Goal: Task Accomplishment & Management: Manage account settings

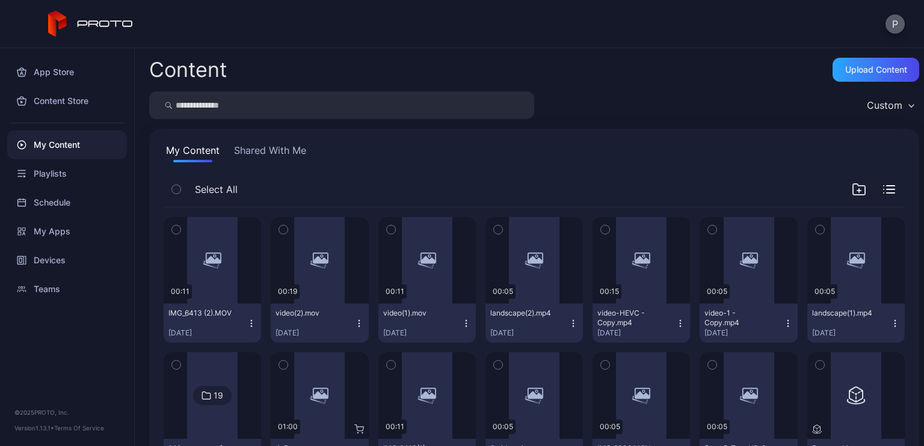
click at [894, 16] on button "P" at bounding box center [894, 23] width 19 height 19
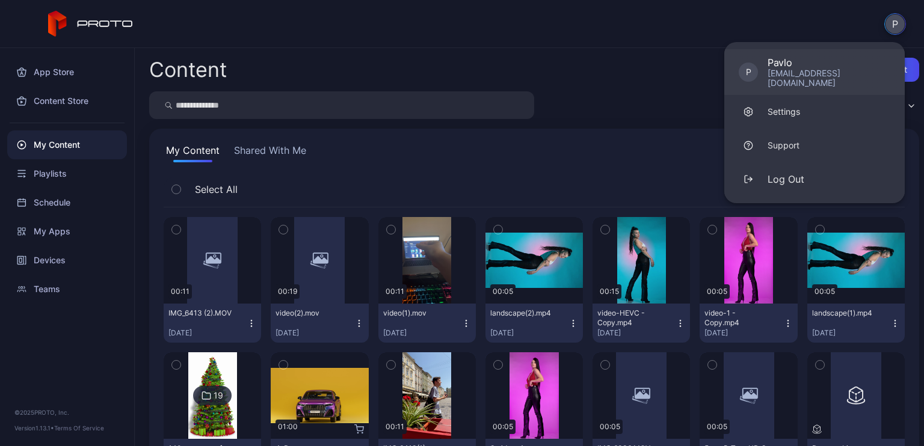
click at [823, 69] on div "[EMAIL_ADDRESS][DOMAIN_NAME]" at bounding box center [829, 78] width 123 height 19
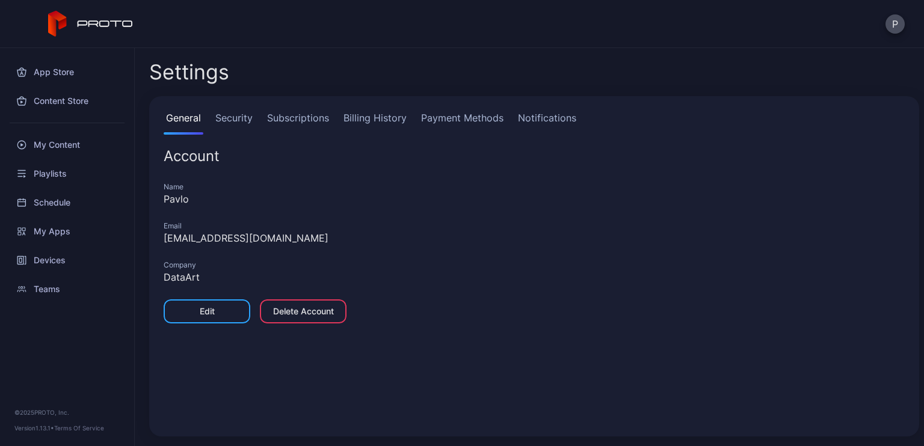
click at [355, 131] on link "Billing History" at bounding box center [375, 123] width 68 height 24
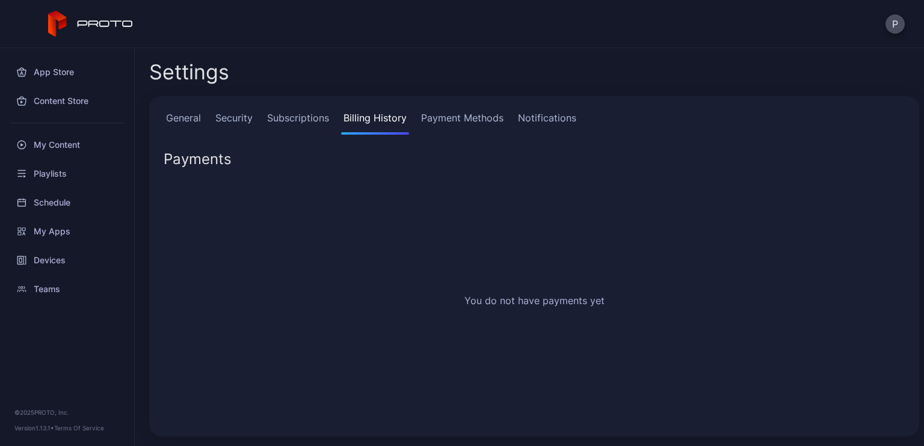
click at [303, 126] on link "Subscriptions" at bounding box center [298, 123] width 67 height 24
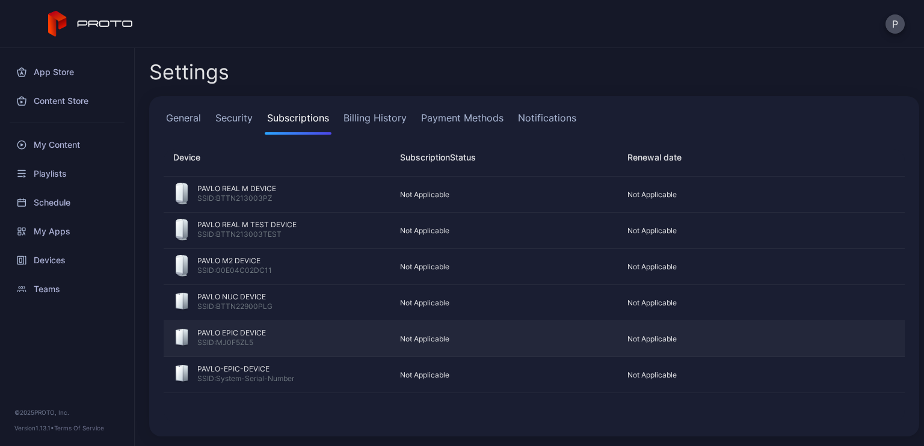
click at [253, 342] on div "SSID: MJ0F5ZL5" at bounding box center [231, 344] width 69 height 12
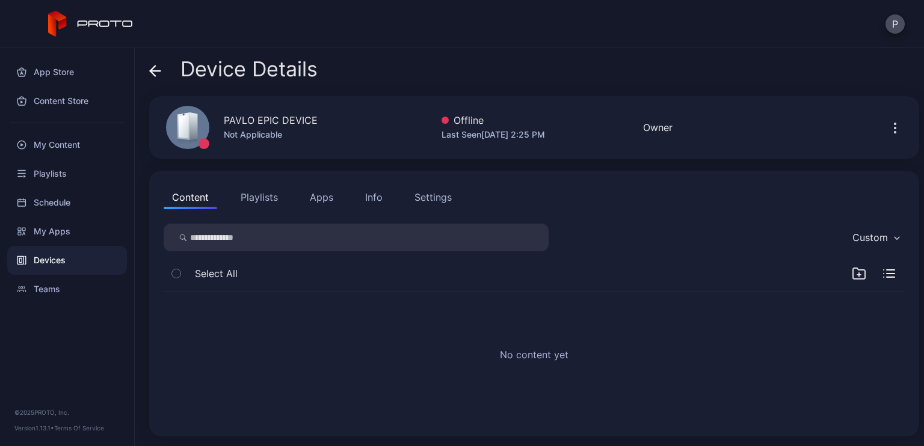
click at [383, 197] on button "Info" at bounding box center [374, 197] width 34 height 24
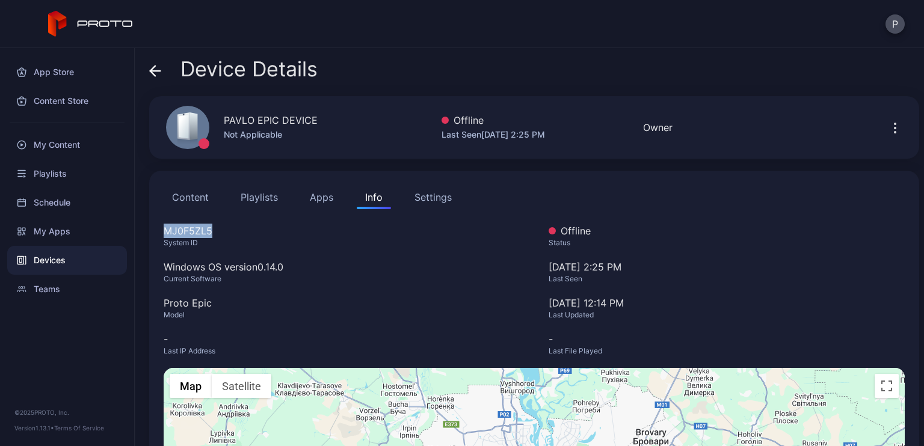
drag, startPoint x: 209, startPoint y: 230, endPoint x: 147, endPoint y: 228, distance: 62.6
click at [147, 228] on div "Device Details PAVLO EPIC DEVICE Not Applicable Offline Last Seen [DATE] 2:25 P…" at bounding box center [529, 247] width 789 height 398
copy div "MJ0F5ZL5"
click at [156, 71] on icon at bounding box center [155, 71] width 10 height 0
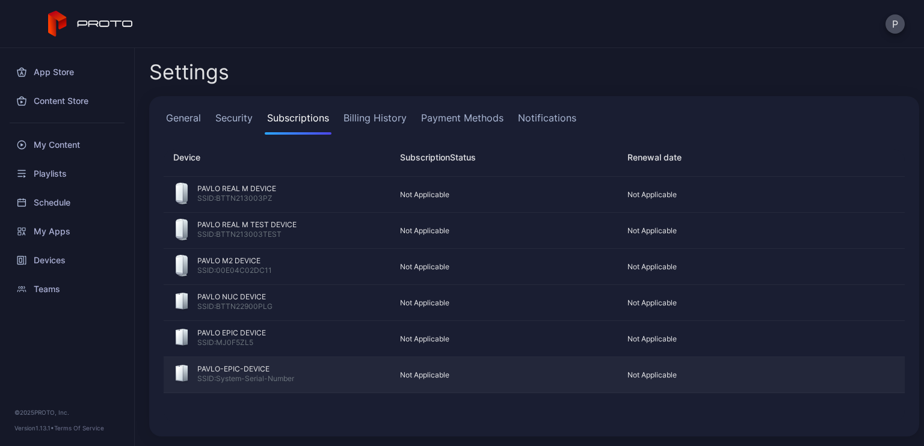
click at [277, 371] on div "PAVLO-EPIC-DEVICE" at bounding box center [245, 370] width 97 height 10
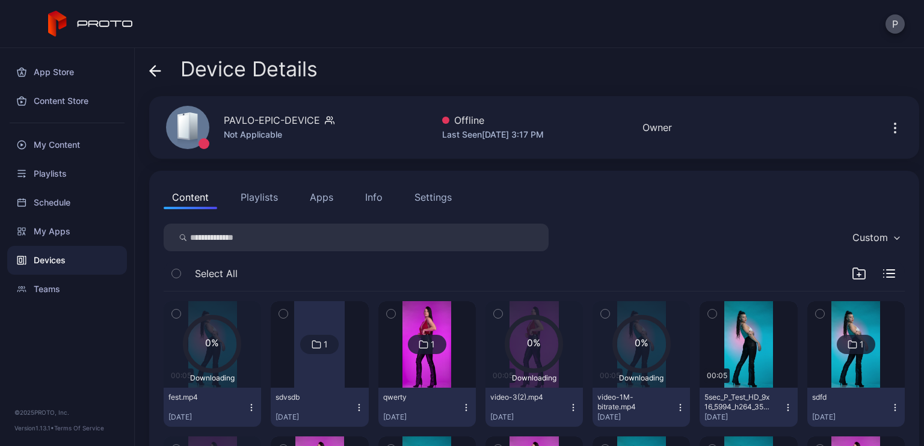
click at [438, 200] on div "Settings" at bounding box center [432, 197] width 37 height 14
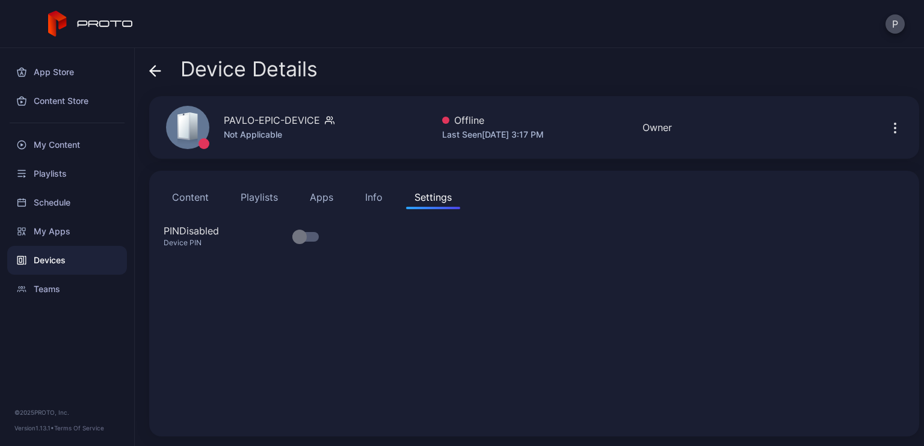
click at [369, 205] on button "Info" at bounding box center [374, 197] width 34 height 24
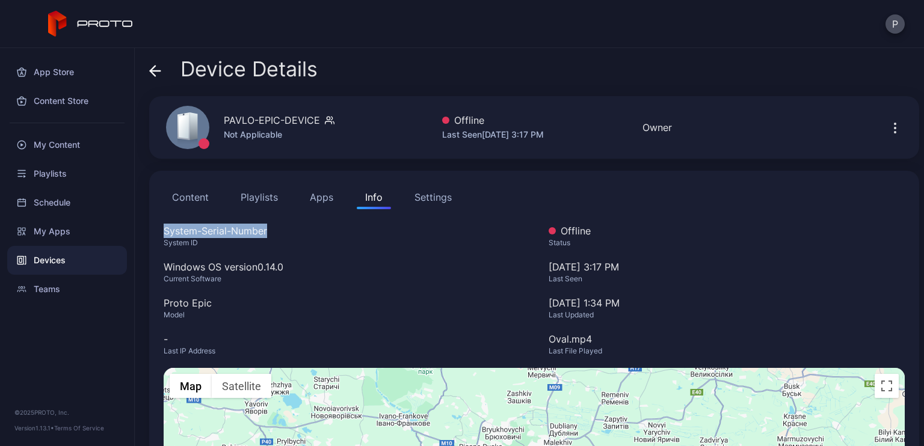
drag, startPoint x: 268, startPoint y: 232, endPoint x: 159, endPoint y: 225, distance: 108.5
click at [159, 225] on div "Content Playlists Apps Info Settings System-Serial-Number System ID Windows OS …" at bounding box center [534, 384] width 770 height 427
copy div "System-Serial-Number"
click at [167, 76] on div "Device Details" at bounding box center [233, 72] width 168 height 29
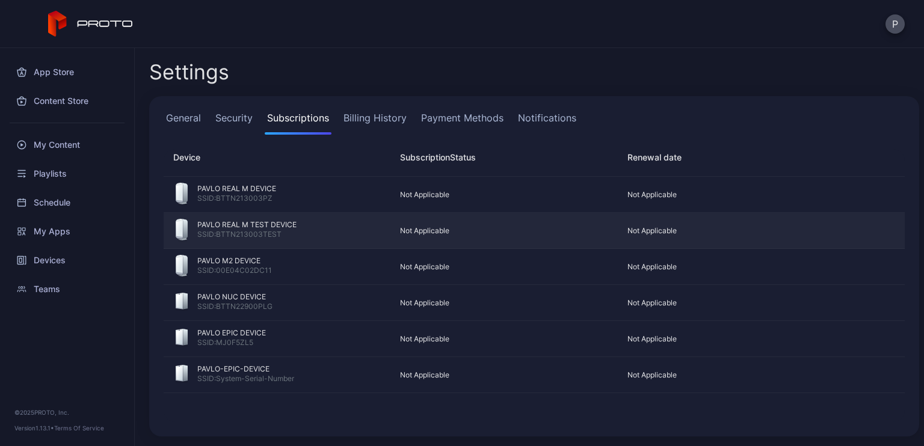
click at [294, 232] on div "SSID: BTTN213003TEST" at bounding box center [246, 236] width 99 height 12
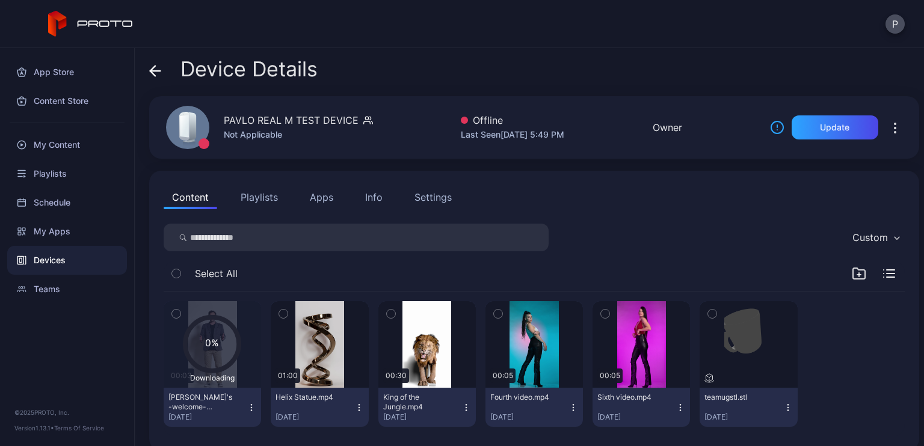
click at [377, 200] on div "Info" at bounding box center [373, 197] width 17 height 14
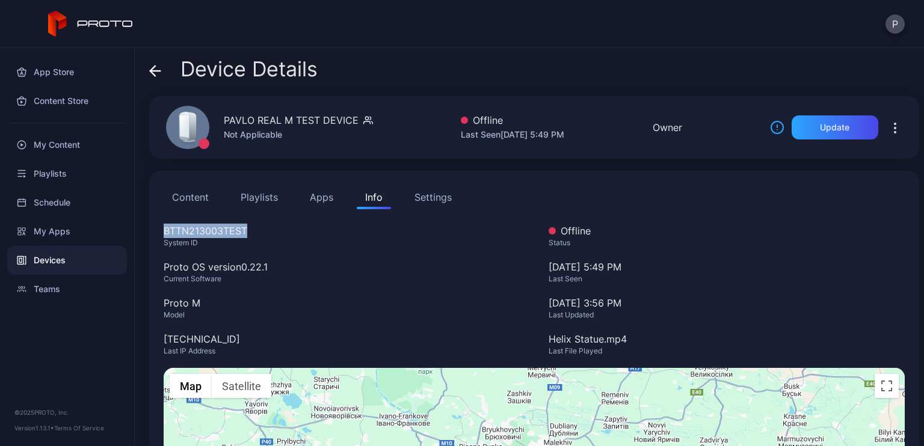
drag, startPoint x: 246, startPoint y: 227, endPoint x: 164, endPoint y: 227, distance: 82.4
click at [164, 227] on div "BTTN213003TEST" at bounding box center [342, 231] width 356 height 14
copy div "BTTN213003TEST"
click at [166, 73] on div "Device Details" at bounding box center [233, 72] width 168 height 29
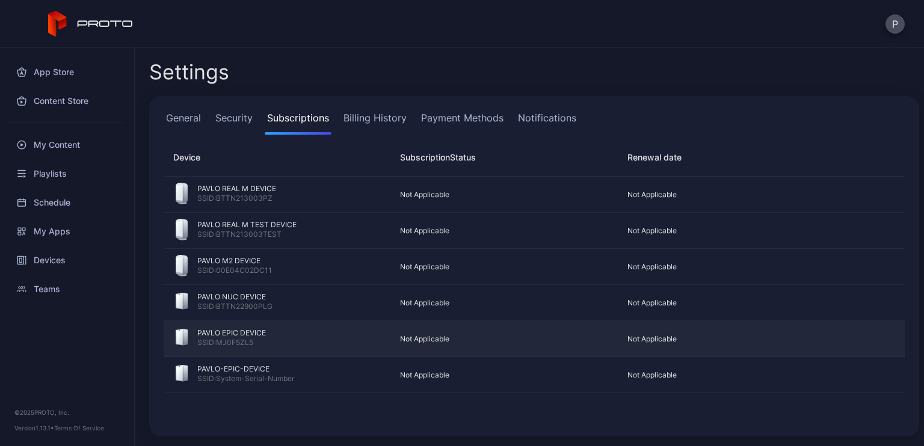
click at [254, 338] on div "SSID: MJ0F5ZL5" at bounding box center [231, 344] width 69 height 12
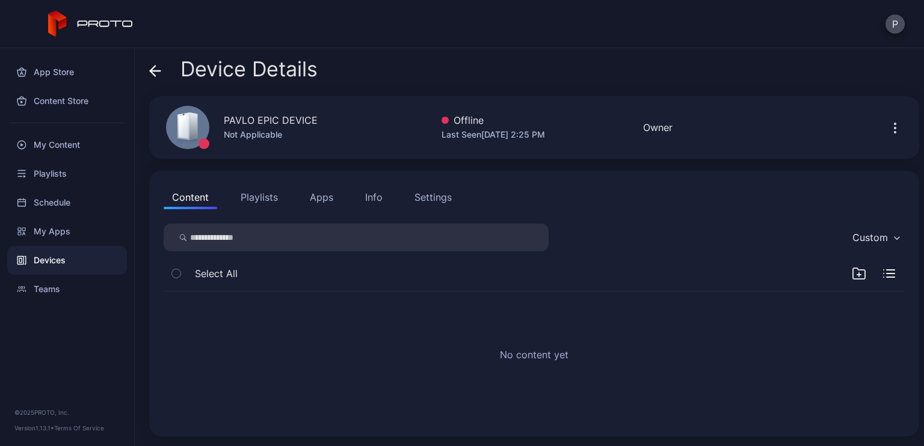
click at [392, 205] on div "Content Playlists Apps Info Settings" at bounding box center [534, 197] width 741 height 24
click at [375, 195] on div "Info" at bounding box center [373, 197] width 17 height 14
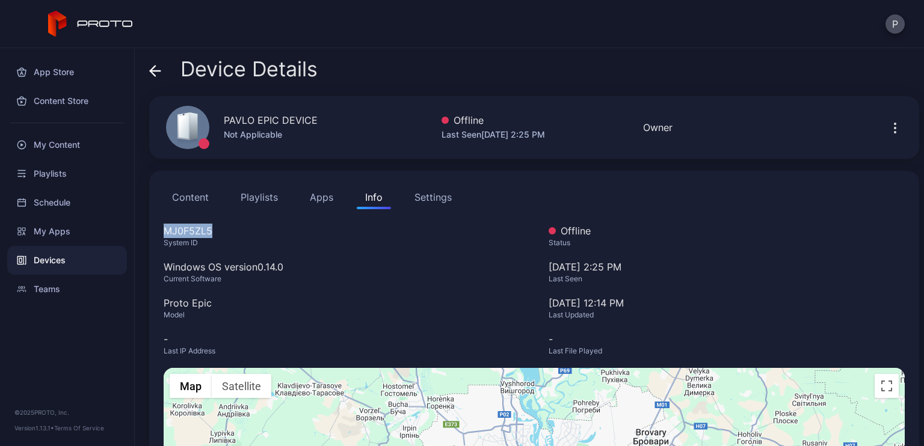
drag, startPoint x: 204, startPoint y: 227, endPoint x: 164, endPoint y: 229, distance: 40.4
click at [164, 229] on div "MJ0F5ZL5" at bounding box center [342, 231] width 356 height 14
copy div "MJ0F5ZL5"
click at [181, 73] on span "Device Details" at bounding box center [248, 69] width 137 height 23
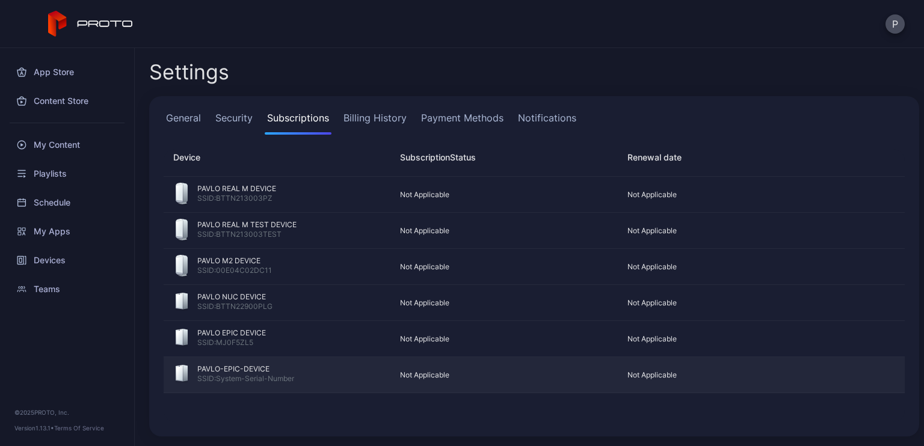
click at [289, 366] on div "PAVLO-EPIC-DEVICE" at bounding box center [245, 370] width 97 height 10
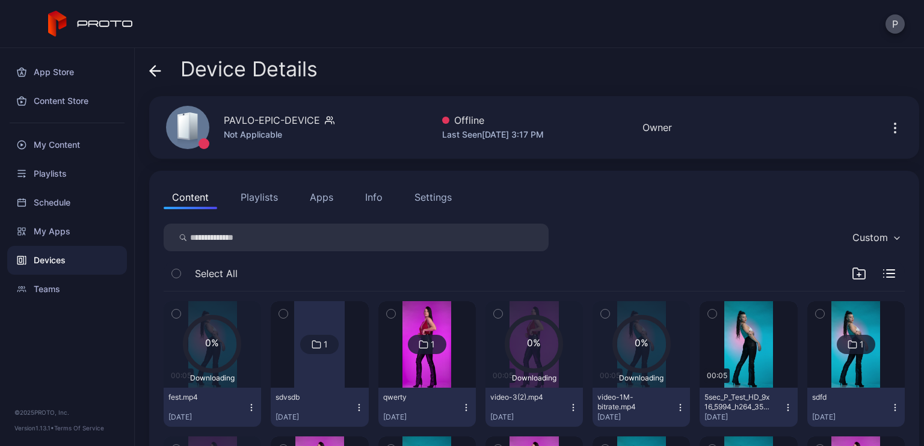
click at [365, 198] on div "Info" at bounding box center [373, 197] width 17 height 14
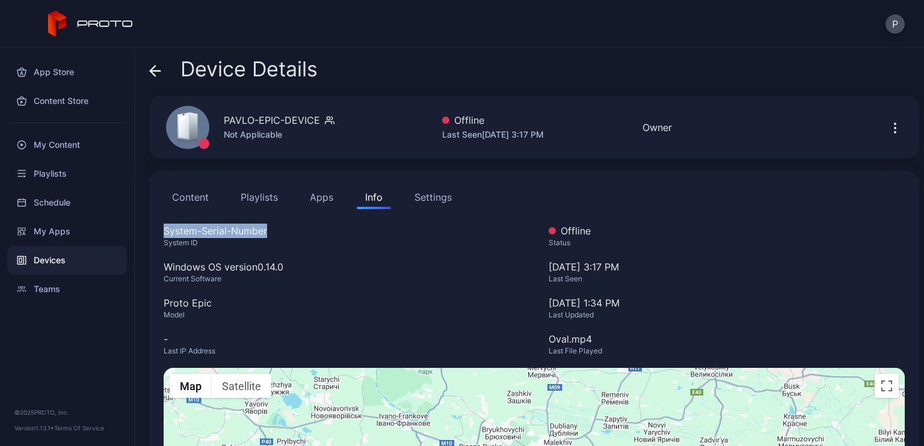
drag, startPoint x: 268, startPoint y: 230, endPoint x: 164, endPoint y: 223, distance: 104.9
click at [164, 223] on div "Content Playlists Apps Info Settings System-Serial-Number System ID Windows OS …" at bounding box center [534, 384] width 770 height 427
copy div "System-Serial-Number"
click at [899, 23] on button "P" at bounding box center [894, 23] width 19 height 19
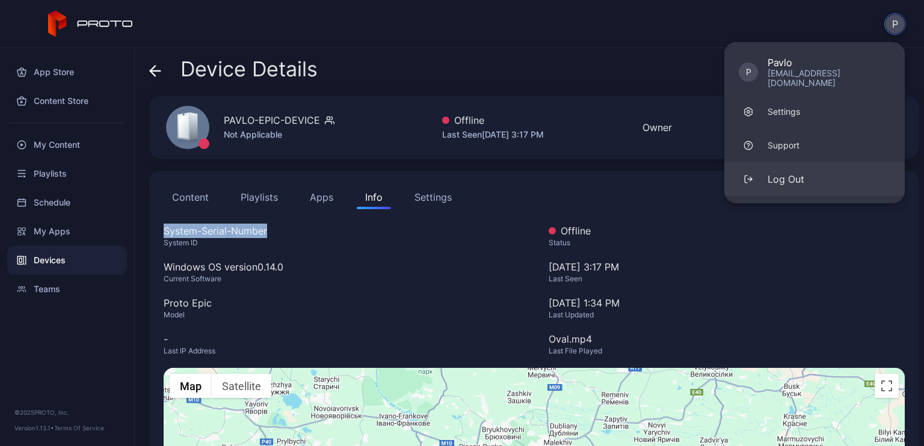
click at [782, 173] on div "Log Out" at bounding box center [786, 179] width 37 height 14
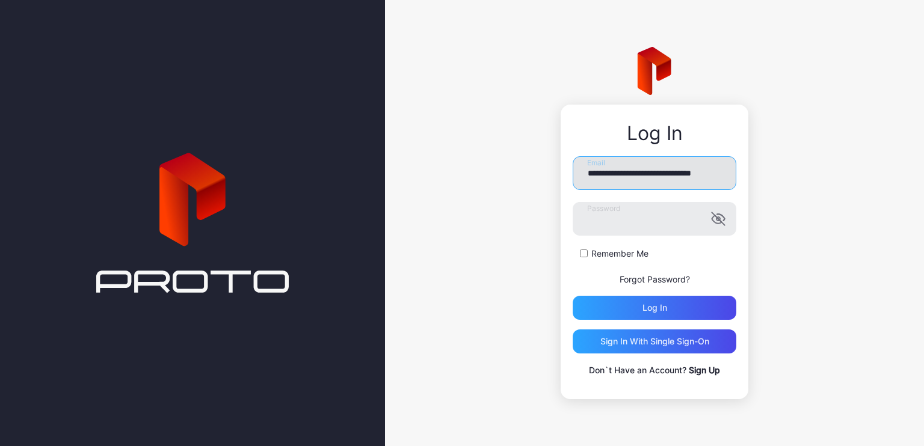
click at [660, 173] on input "**********" at bounding box center [655, 173] width 164 height 34
type input "**********"
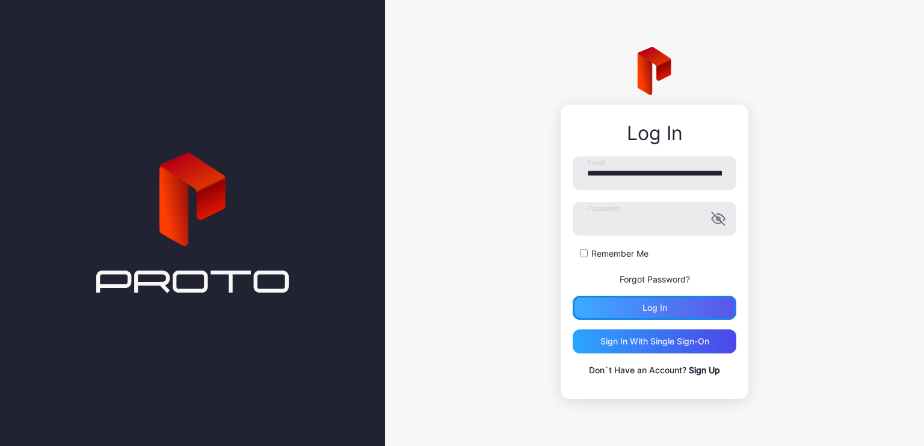
click at [658, 313] on div "Log in" at bounding box center [655, 308] width 164 height 24
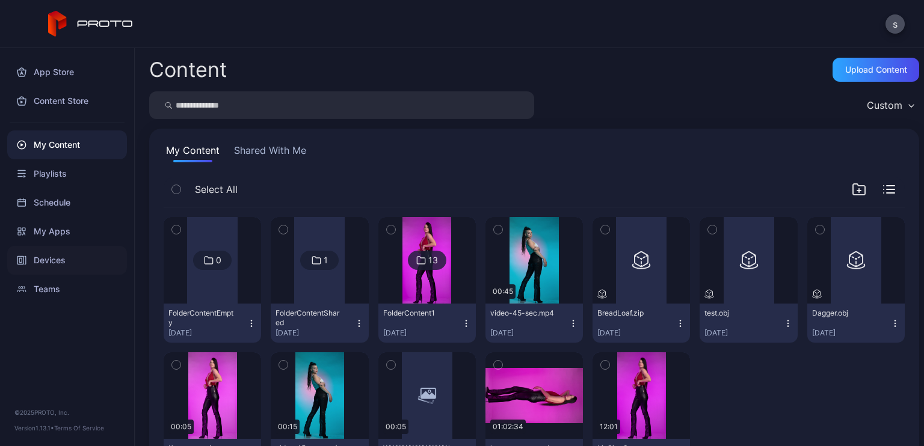
click at [55, 255] on div "Devices" at bounding box center [67, 260] width 120 height 29
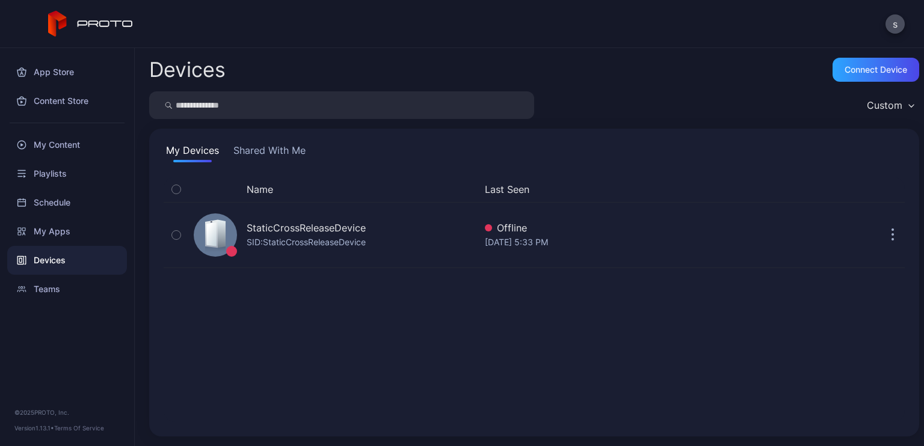
click at [279, 156] on button "Shared With Me" at bounding box center [269, 152] width 77 height 19
click at [182, 156] on button "My Devices" at bounding box center [193, 152] width 58 height 19
click at [291, 141] on div "My Devices Shared With Me Name Last Seen StaticCrossReleaseDevice SID: StaticCr…" at bounding box center [534, 283] width 770 height 308
click at [286, 149] on button "Shared With Me" at bounding box center [269, 152] width 77 height 19
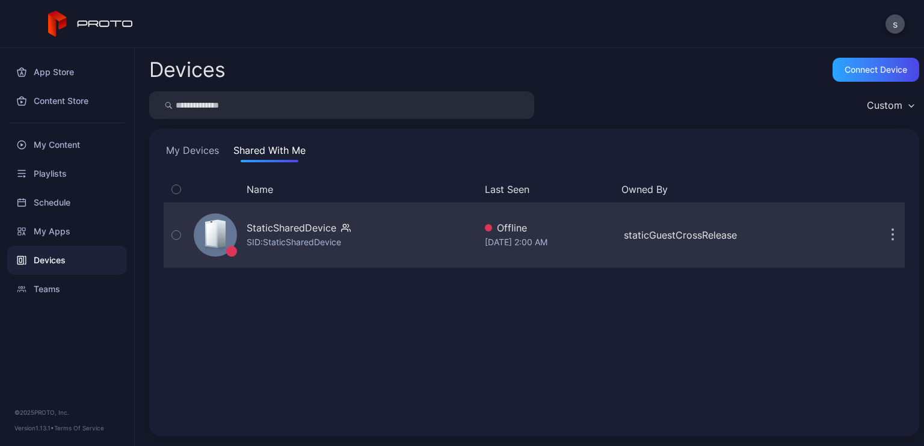
click at [345, 228] on icon "button" at bounding box center [346, 228] width 10 height 12
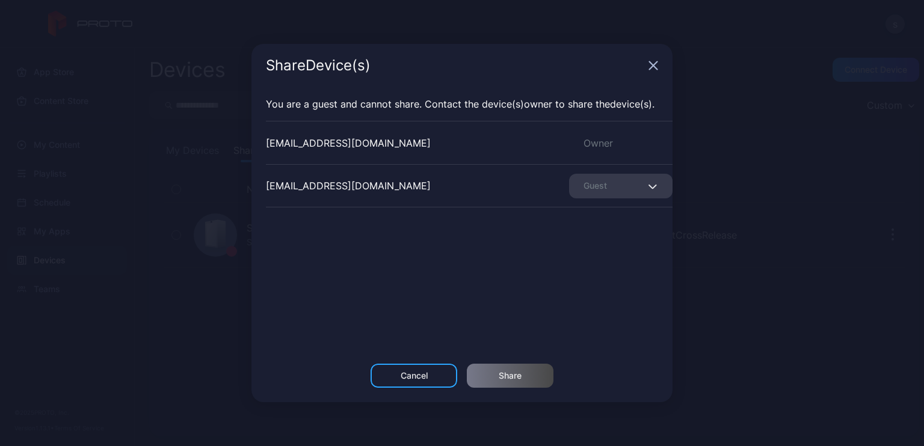
click at [754, 67] on div "Share Device (s) You are a guest and cannot share. Contact the Device (s) owner…" at bounding box center [462, 223] width 924 height 446
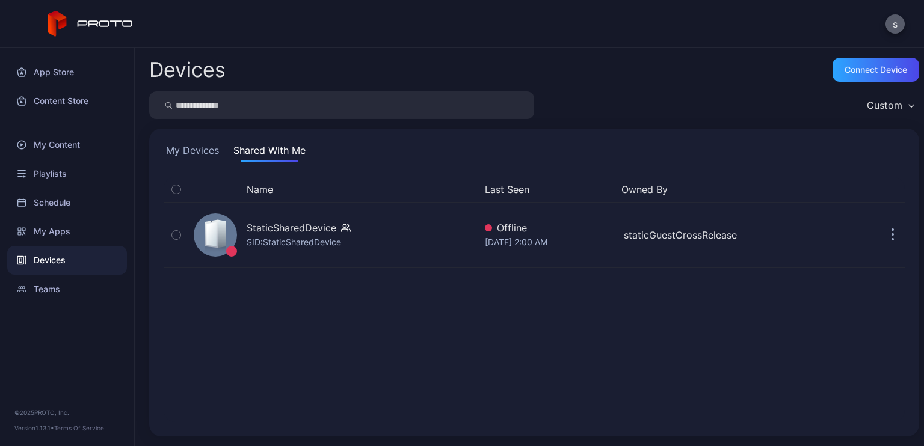
click at [893, 25] on button "s" at bounding box center [894, 23] width 19 height 19
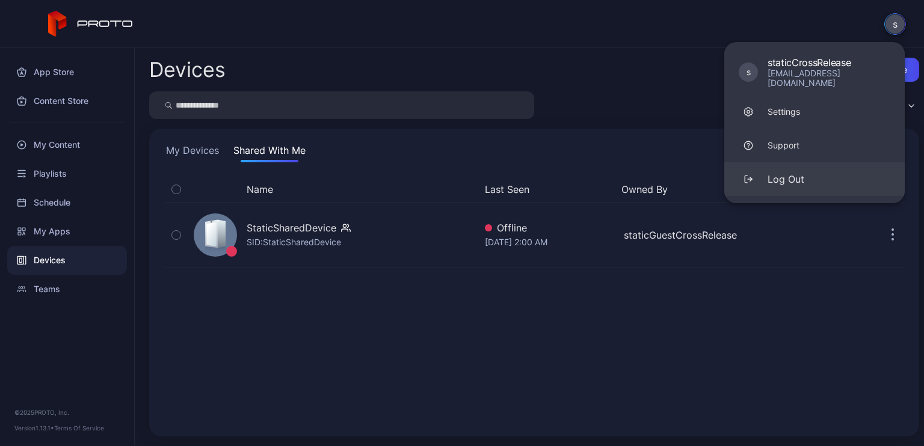
click at [799, 172] on div "Log Out" at bounding box center [786, 179] width 37 height 14
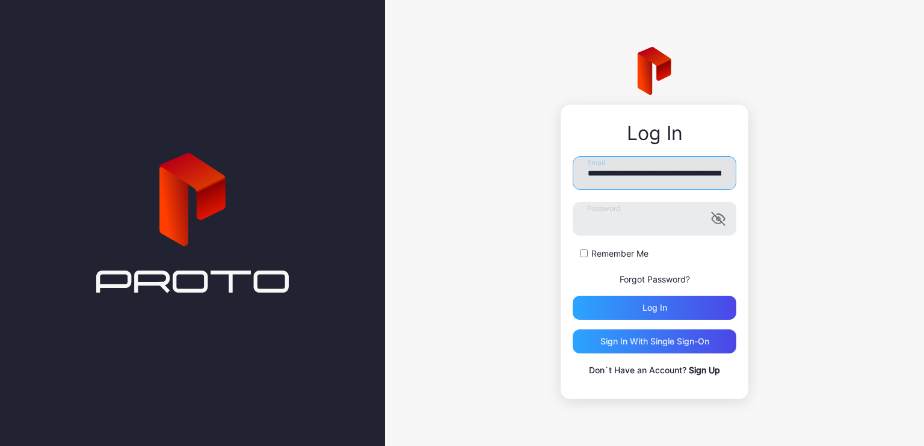
click at [689, 169] on input "**********" at bounding box center [655, 173] width 164 height 34
type input "**********"
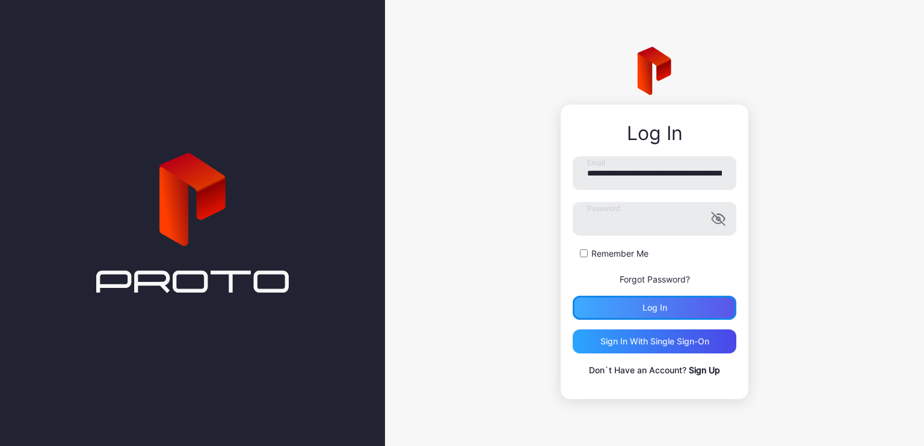
click at [666, 309] on div "Log in" at bounding box center [655, 308] width 164 height 24
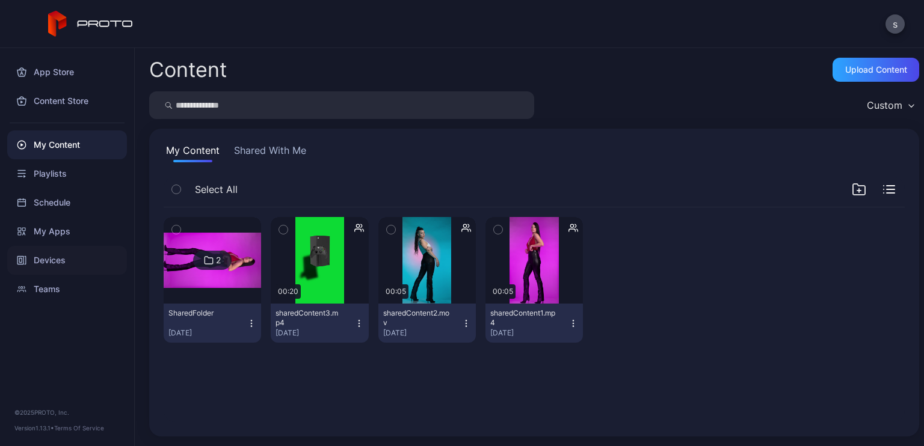
click at [63, 260] on div "Devices" at bounding box center [67, 260] width 120 height 29
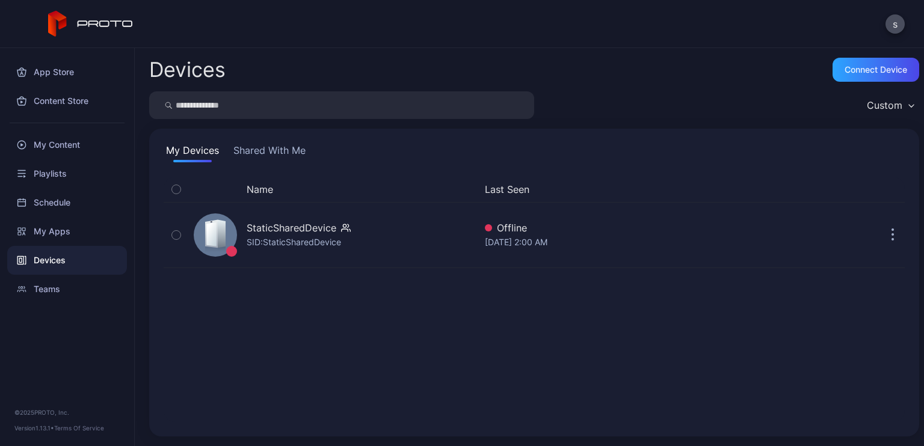
click at [270, 167] on div "Name Last Seen StaticSharedDevice SID: StaticSharedDevice Offline [DATE] 2:00 AM" at bounding box center [534, 299] width 760 height 265
click at [267, 153] on button "Shared With Me" at bounding box center [269, 152] width 77 height 19
click at [195, 152] on button "My Devices" at bounding box center [193, 152] width 58 height 19
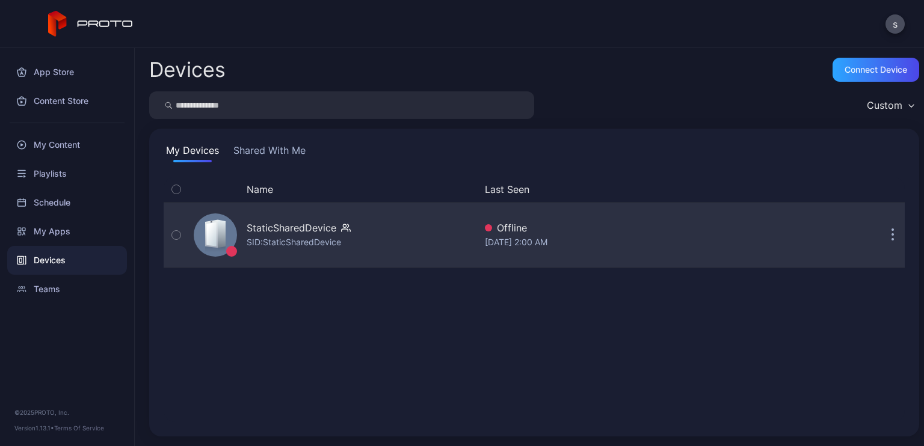
click at [348, 227] on icon "button" at bounding box center [348, 225] width 1 height 3
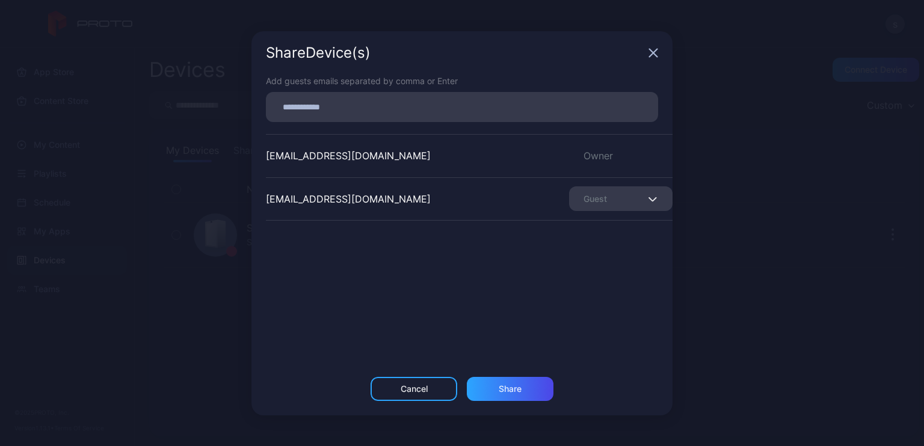
click at [724, 167] on div "Share Device (s) Add guests emails separated by comma or Enter [EMAIL_ADDRESS][…" at bounding box center [462, 223] width 924 height 446
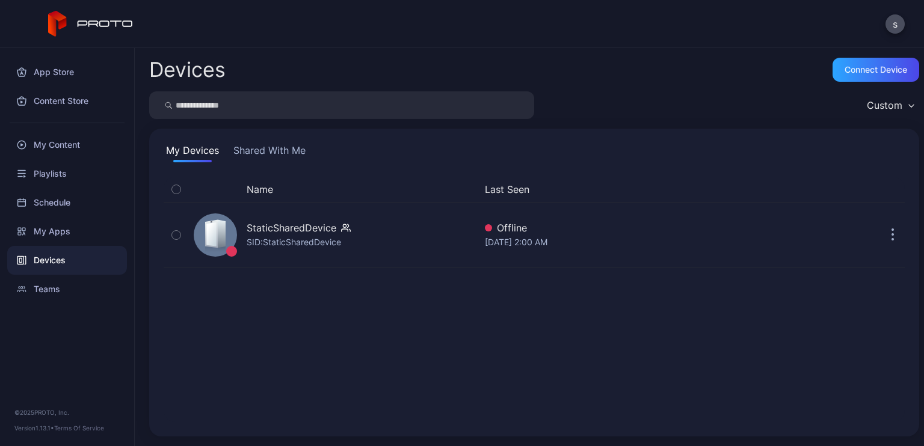
click at [257, 146] on button "Shared With Me" at bounding box center [269, 152] width 77 height 19
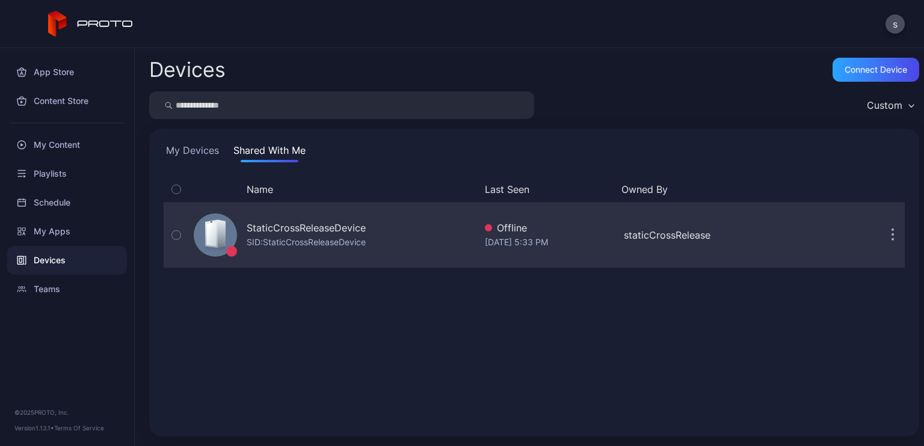
click at [380, 227] on div "StaticCrossReleaseDevice SID: StaticCrossReleaseDevice" at bounding box center [332, 235] width 286 height 60
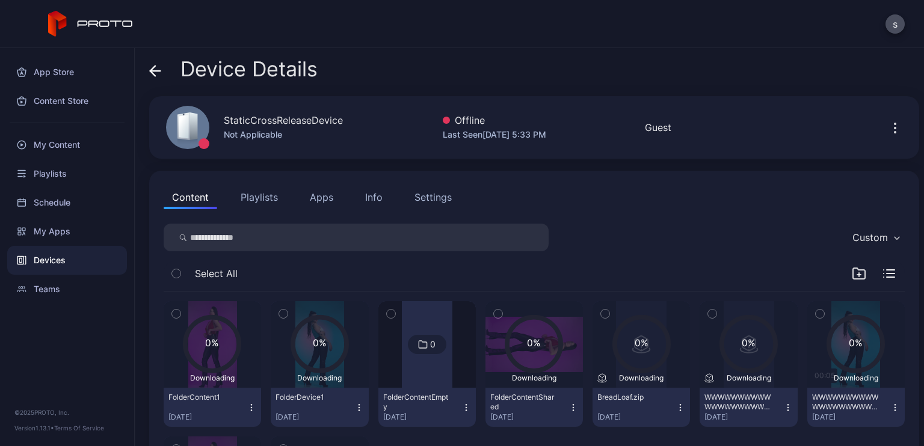
click at [375, 194] on div "Info" at bounding box center [373, 197] width 17 height 14
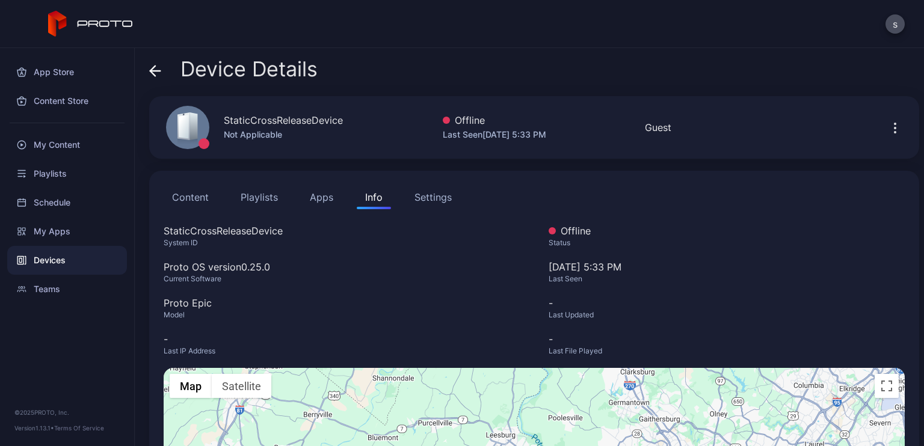
click at [420, 200] on div "Settings" at bounding box center [432, 197] width 37 height 14
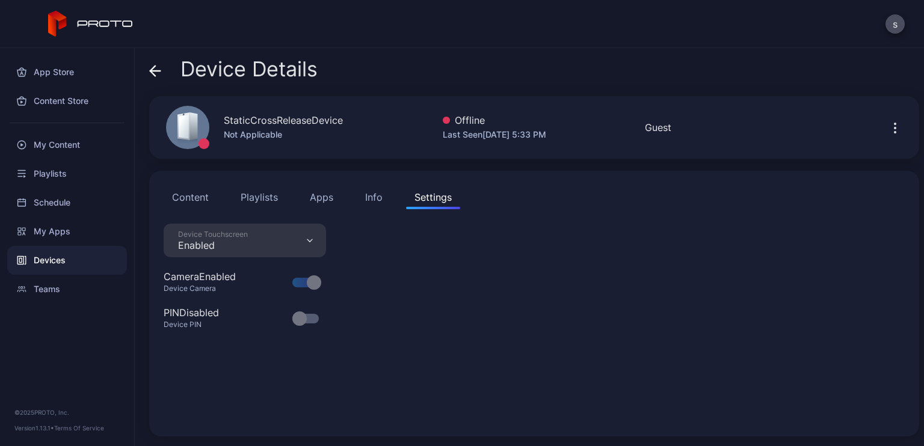
click at [368, 197] on div "Info" at bounding box center [373, 197] width 17 height 14
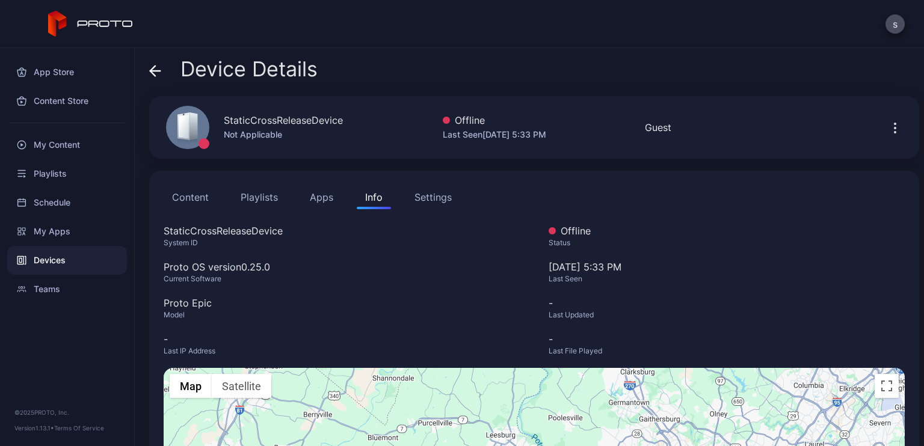
click at [151, 63] on span at bounding box center [155, 69] width 12 height 23
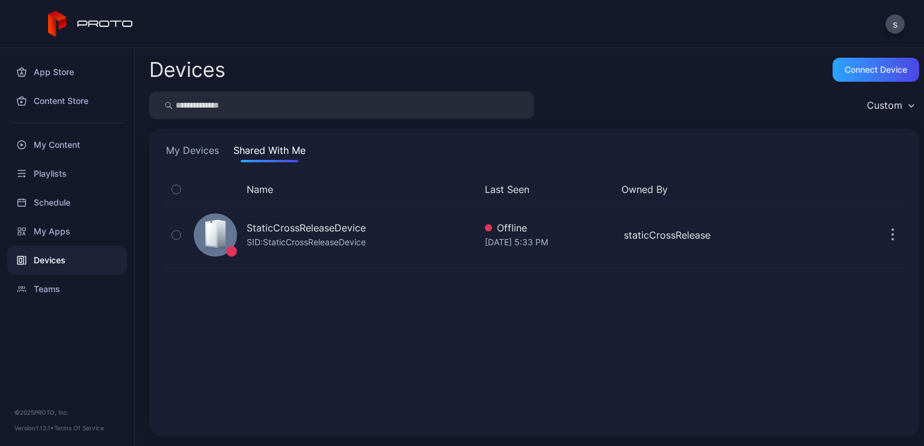
click at [203, 150] on button "My Devices" at bounding box center [193, 152] width 58 height 19
click at [260, 148] on button "Shared With Me" at bounding box center [269, 152] width 77 height 19
click at [209, 152] on button "My Devices" at bounding box center [193, 152] width 58 height 19
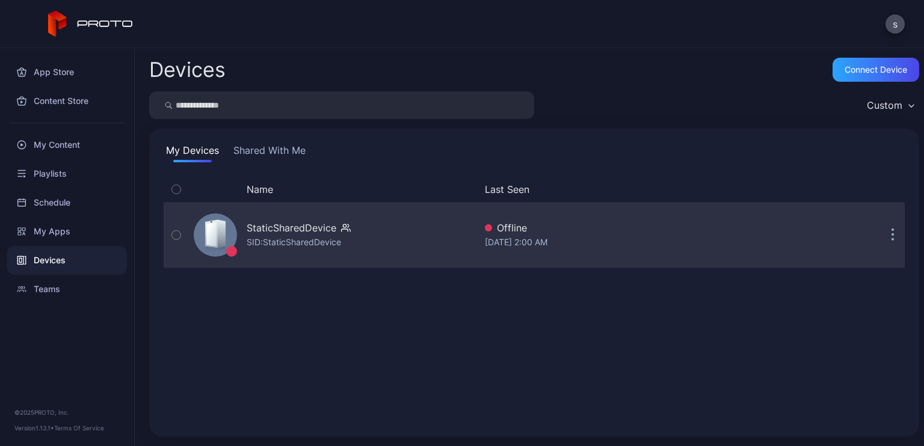
click at [349, 227] on icon "button" at bounding box center [346, 228] width 10 height 12
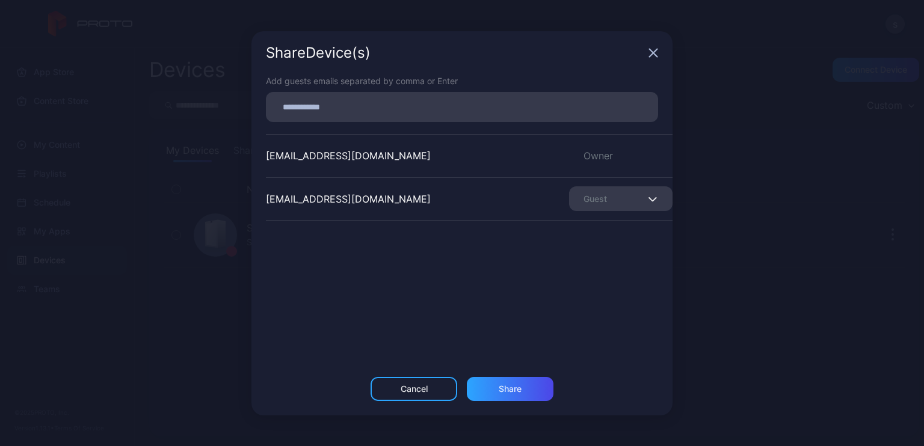
click at [718, 163] on div "Share Device (s) Add guests emails separated by comma or Enter [EMAIL_ADDRESS][…" at bounding box center [462, 223] width 924 height 446
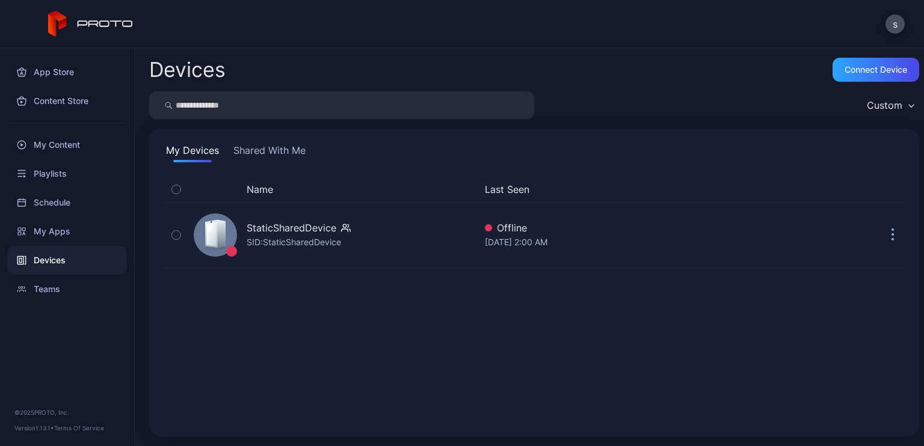
click at [884, 25] on div "s" at bounding box center [462, 24] width 924 height 48
click at [892, 23] on button "s" at bounding box center [894, 23] width 19 height 19
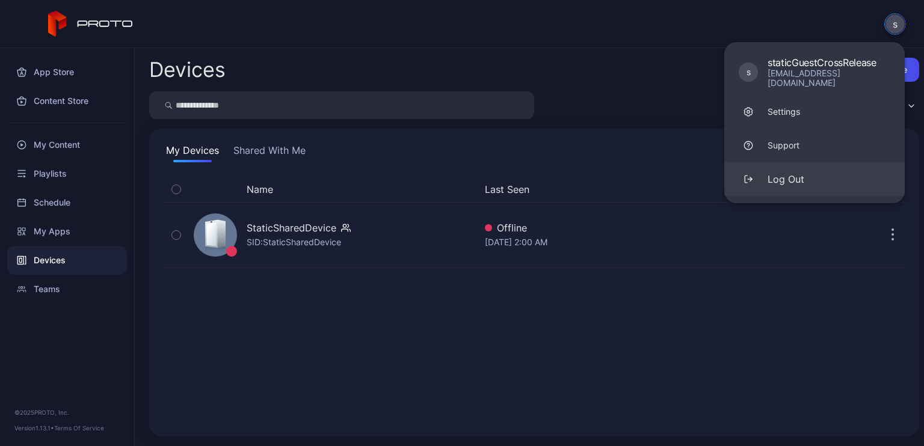
click at [790, 172] on div "Log Out" at bounding box center [786, 179] width 37 height 14
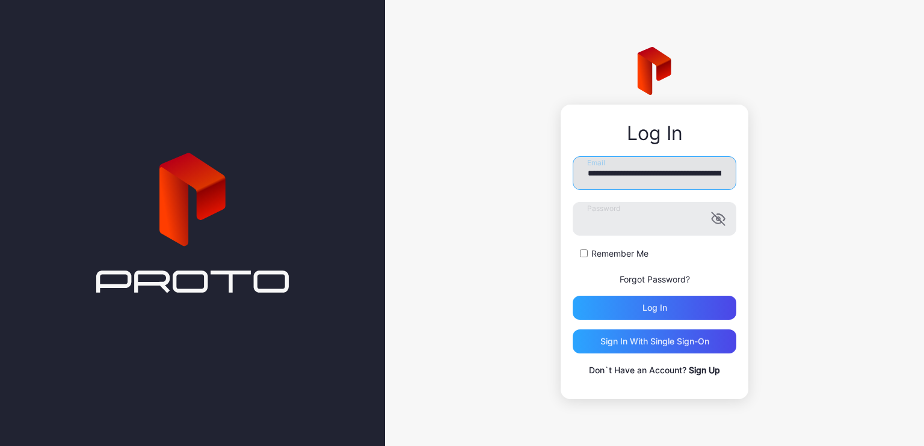
click at [660, 177] on input "**********" at bounding box center [655, 173] width 164 height 34
type input "**********"
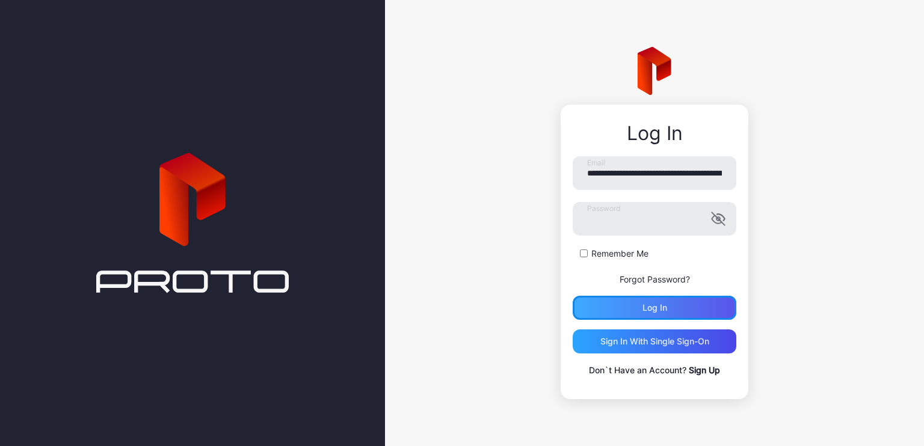
click at [654, 307] on div "Log in" at bounding box center [654, 308] width 25 height 10
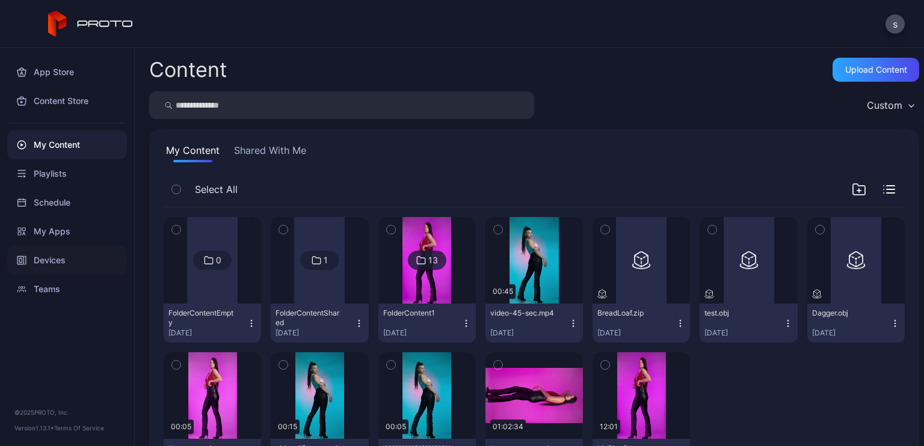
click at [73, 255] on div "Devices" at bounding box center [67, 260] width 120 height 29
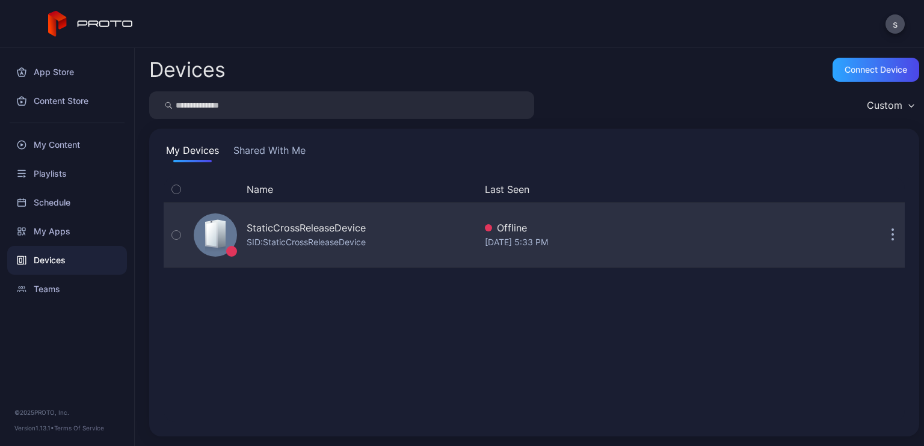
click at [891, 233] on icon "button" at bounding box center [892, 236] width 3 height 14
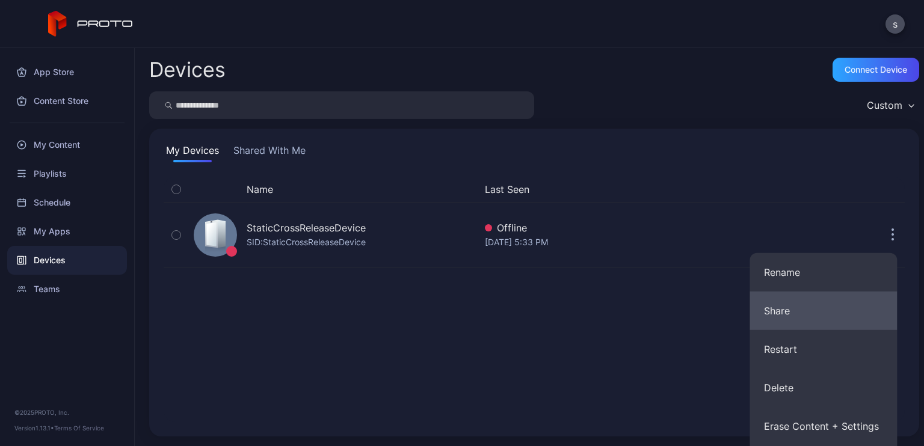
click at [807, 311] on button "Share" at bounding box center [822, 311] width 147 height 38
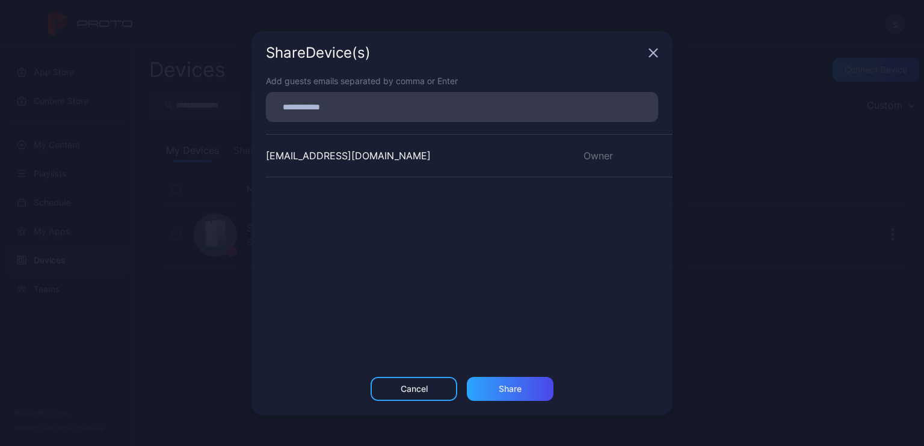
click at [717, 187] on div "Share Device (s) Add guests emails separated by comma or Enter [EMAIL_ADDRESS][…" at bounding box center [462, 223] width 924 height 446
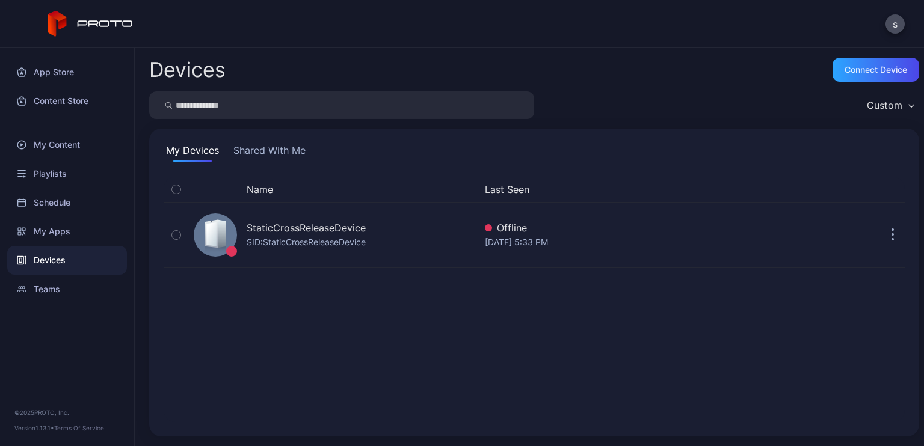
click at [279, 153] on button "Shared With Me" at bounding box center [269, 152] width 77 height 19
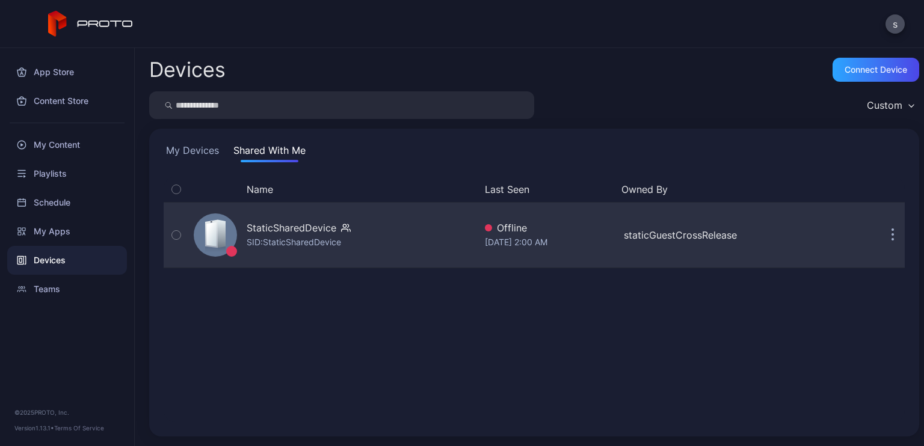
click at [341, 229] on icon "button" at bounding box center [346, 228] width 10 height 12
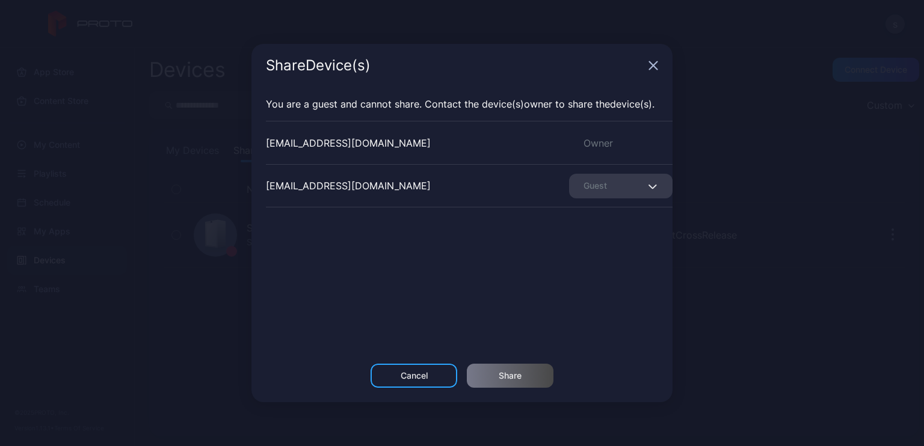
click at [731, 73] on div "Share Device (s) You are a guest and cannot share. Contact the Device (s) owner…" at bounding box center [462, 223] width 924 height 446
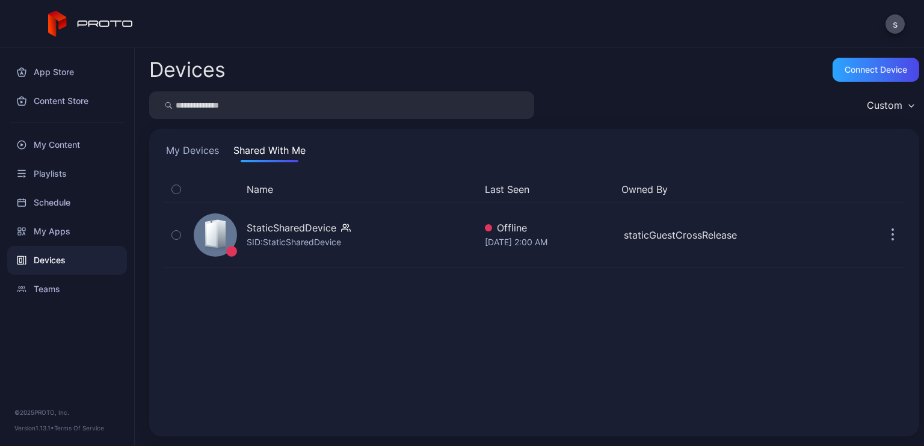
click at [197, 158] on button "My Devices" at bounding box center [193, 152] width 58 height 19
click at [58, 284] on div "Teams" at bounding box center [67, 289] width 120 height 29
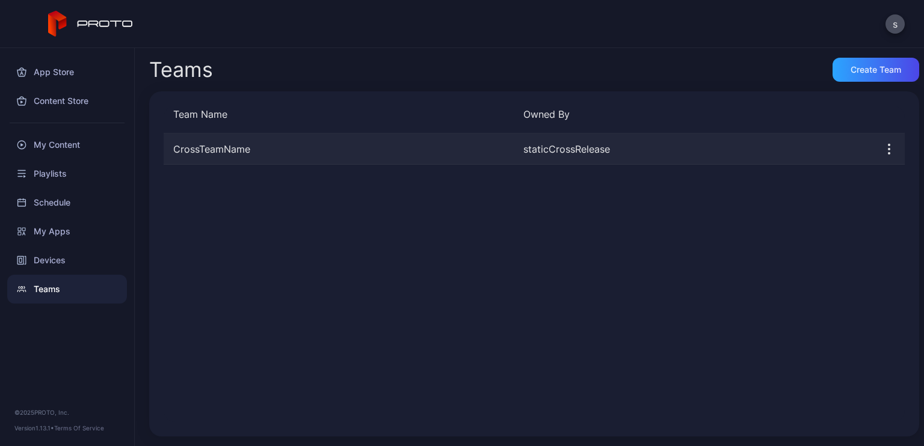
click at [282, 153] on div "CrossTeamName" at bounding box center [339, 149] width 350 height 14
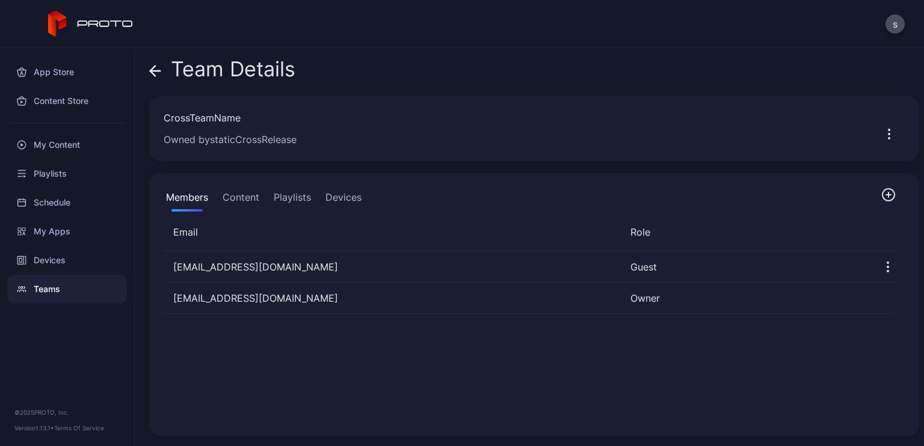
click at [239, 197] on button "Content" at bounding box center [241, 200] width 42 height 24
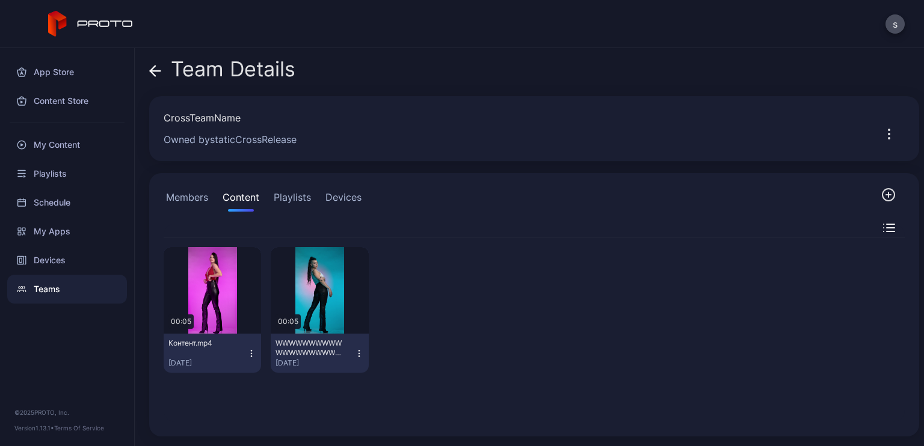
click at [295, 200] on button "Playlists" at bounding box center [292, 200] width 42 height 24
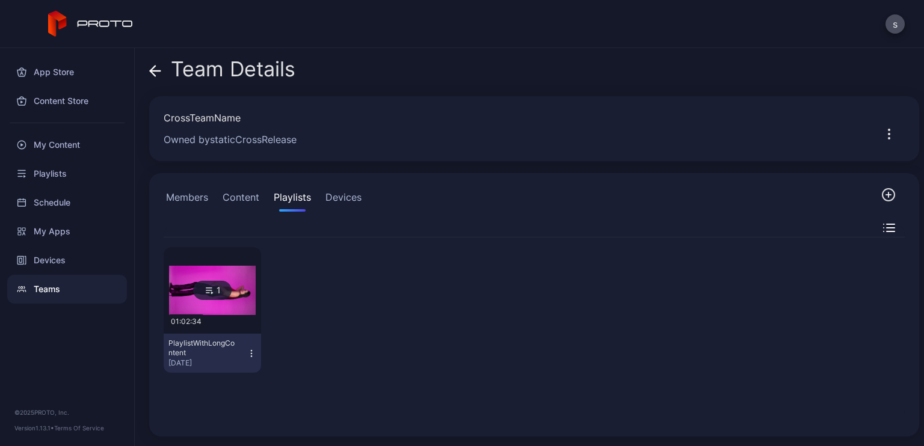
click at [351, 198] on button "Devices" at bounding box center [343, 200] width 41 height 24
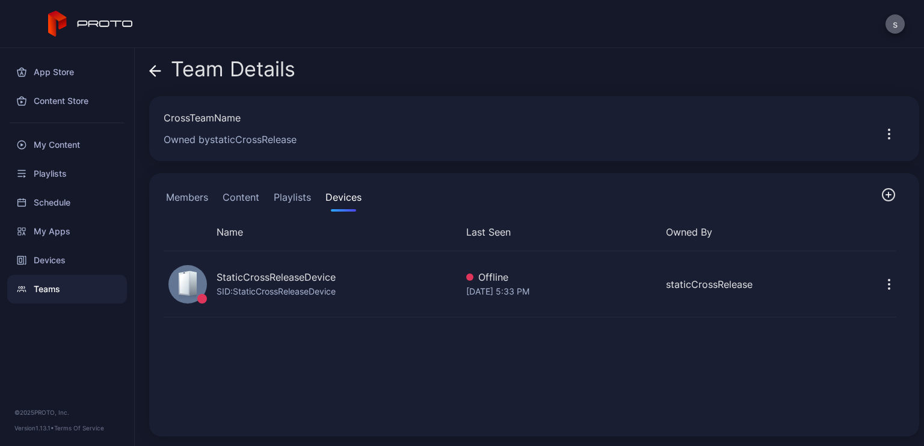
click at [896, 23] on button "s" at bounding box center [894, 23] width 19 height 19
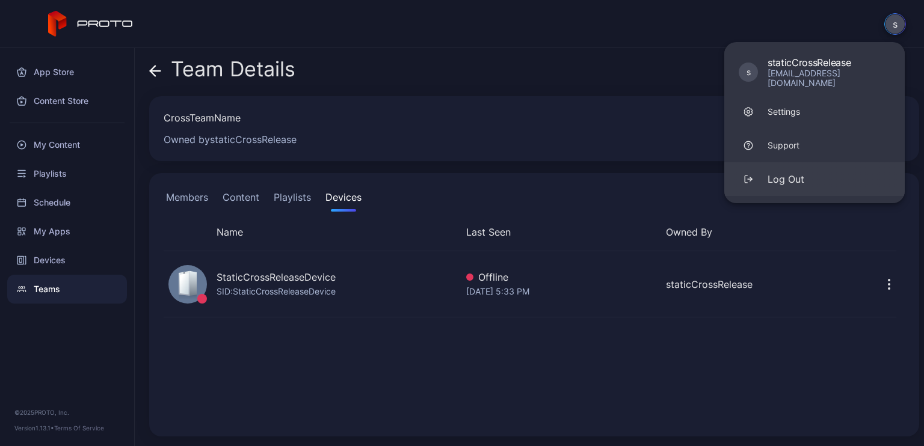
click at [792, 172] on div "Log Out" at bounding box center [786, 179] width 37 height 14
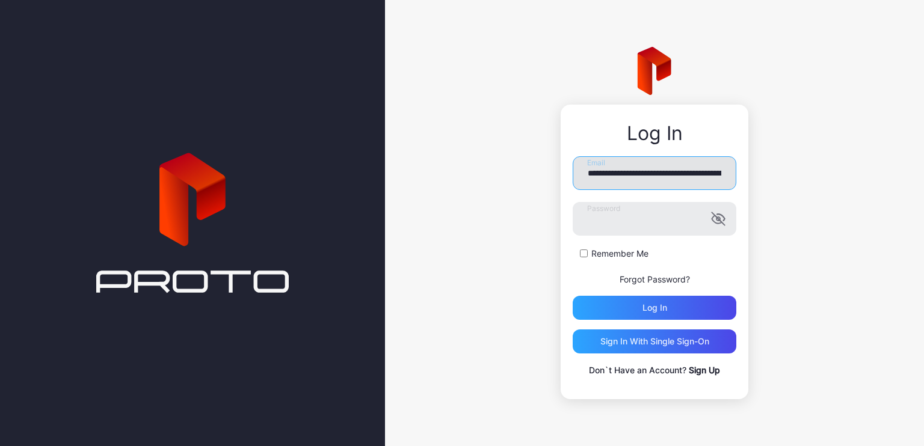
click at [659, 170] on input "**********" at bounding box center [655, 173] width 164 height 34
type input "**********"
click at [633, 293] on form "**********" at bounding box center [655, 238] width 164 height 164
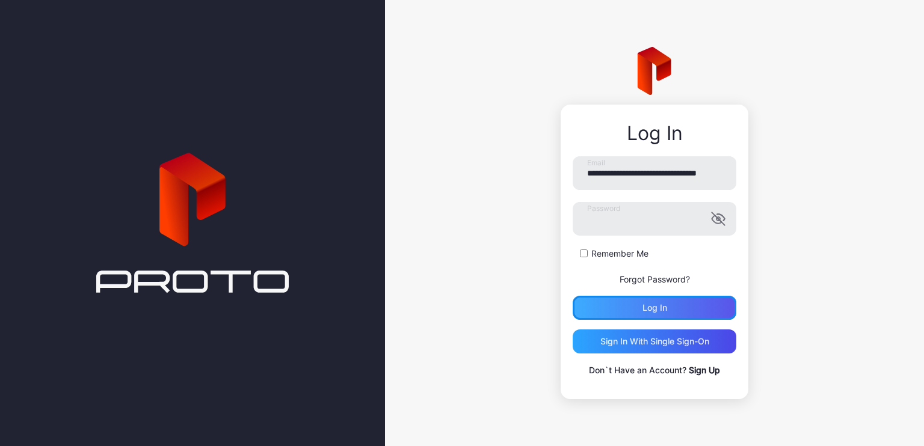
click at [633, 305] on div "Log in" at bounding box center [655, 308] width 164 height 24
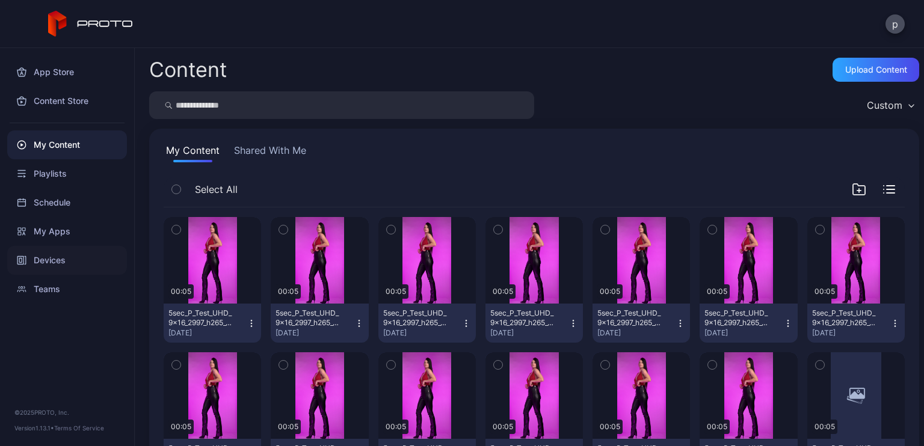
click at [61, 257] on div "Devices" at bounding box center [67, 260] width 120 height 29
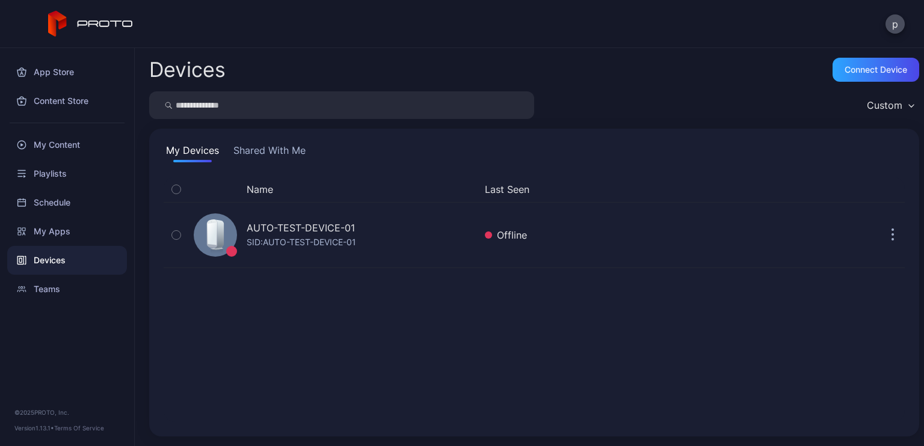
click at [263, 105] on input "search" at bounding box center [341, 105] width 385 height 28
paste input "**********"
type input "**********"
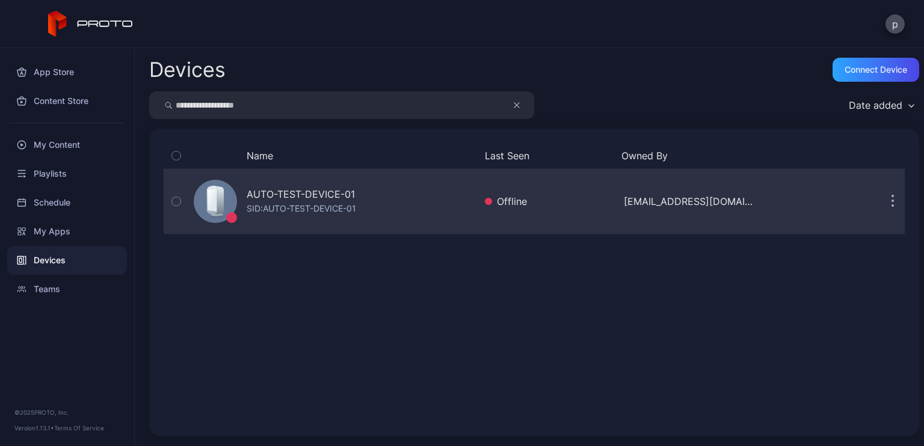
click at [310, 209] on div "SID: AUTO-TEST-DEVICE-01" at bounding box center [301, 209] width 109 height 14
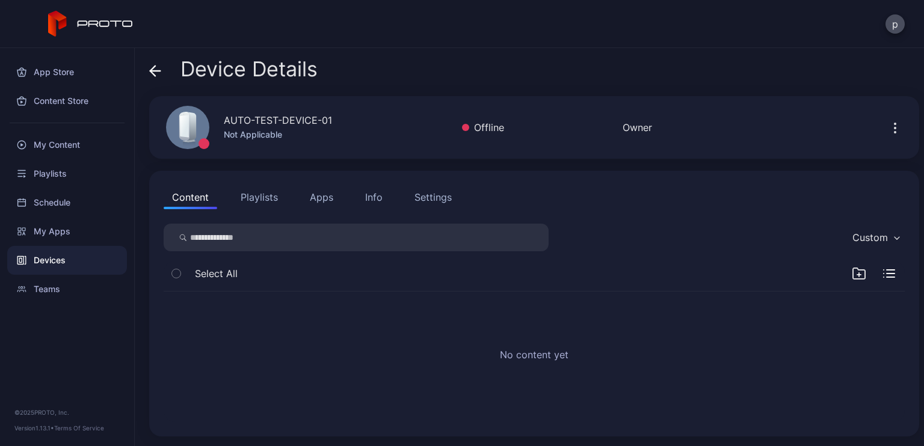
click at [158, 71] on icon at bounding box center [155, 71] width 10 height 0
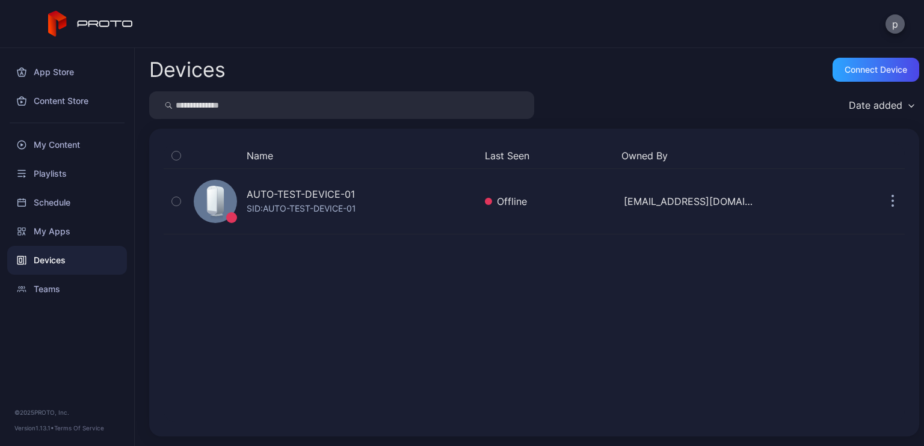
click at [896, 23] on button "p" at bounding box center [894, 23] width 19 height 19
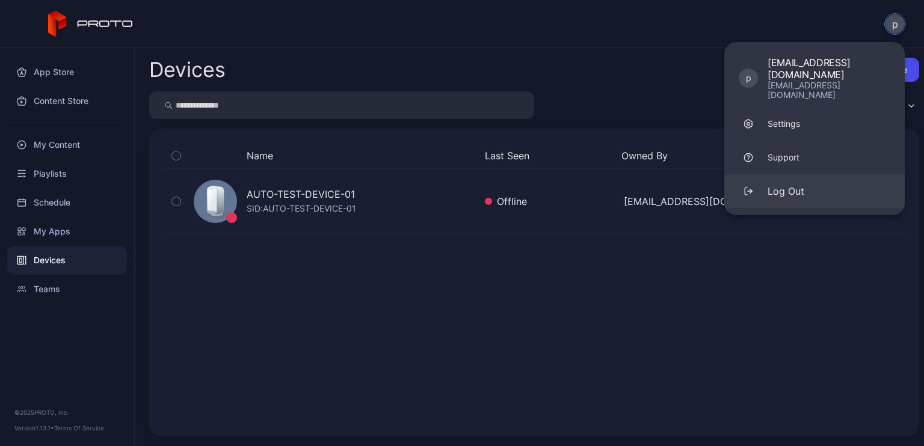
click at [770, 184] on div "Log Out" at bounding box center [786, 191] width 37 height 14
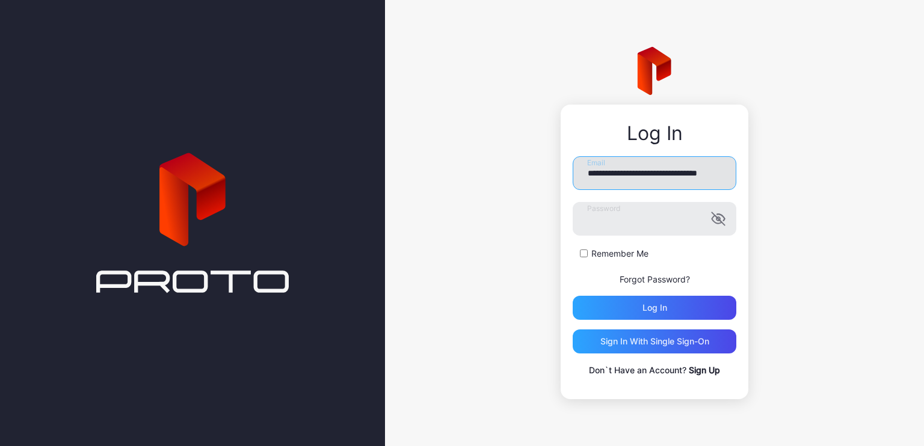
click at [695, 171] on input "**********" at bounding box center [655, 173] width 164 height 34
click at [573, 296] on button "Log in" at bounding box center [655, 308] width 164 height 24
drag, startPoint x: 715, startPoint y: 173, endPoint x: 664, endPoint y: 174, distance: 51.1
click at [664, 174] on input "**********" at bounding box center [655, 173] width 164 height 34
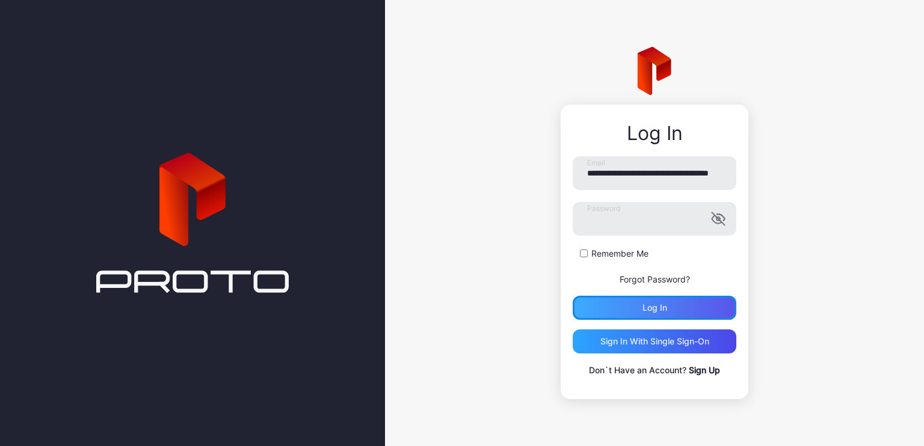
click at [674, 302] on div "Log in" at bounding box center [655, 308] width 164 height 24
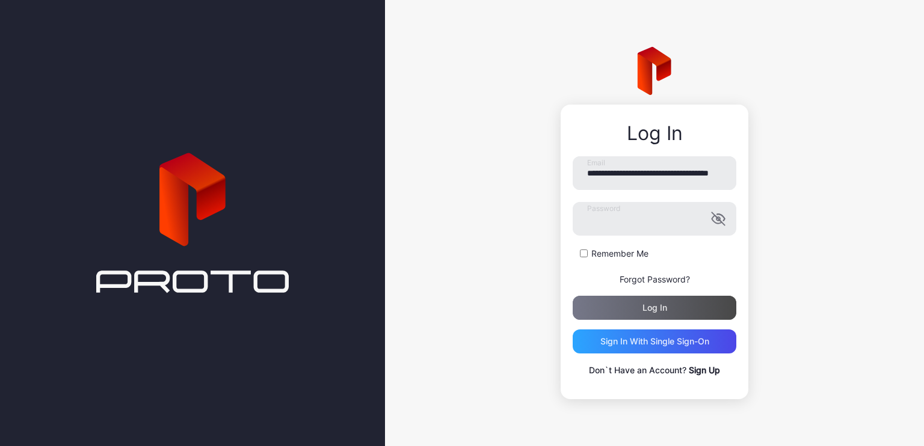
scroll to position [0, 0]
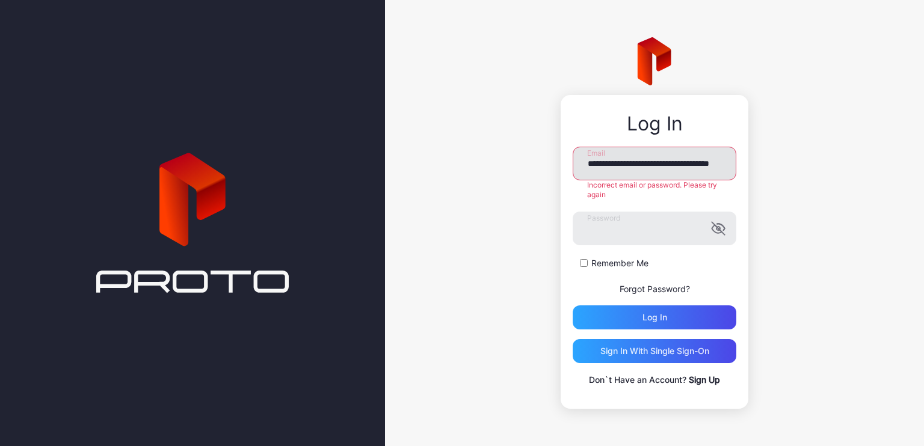
click at [706, 156] on input "**********" at bounding box center [655, 164] width 164 height 34
click at [700, 158] on input "**********" at bounding box center [655, 164] width 164 height 34
drag, startPoint x: 714, startPoint y: 162, endPoint x: 662, endPoint y: 162, distance: 52.3
click at [662, 162] on input "**********" at bounding box center [655, 164] width 164 height 34
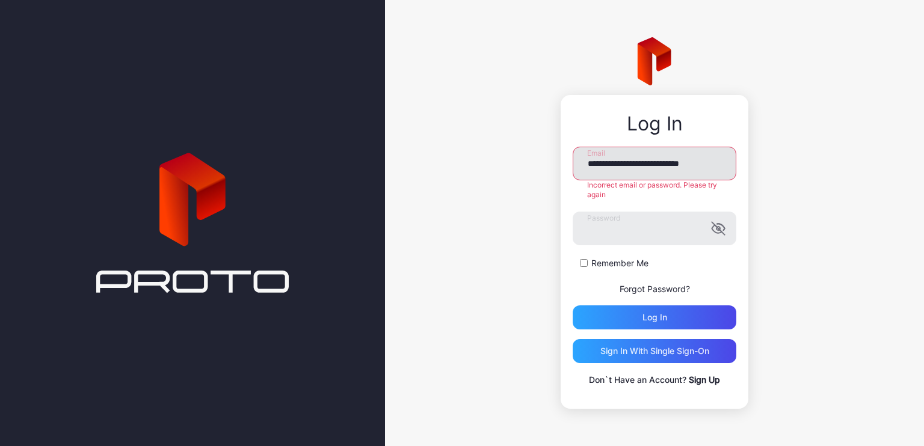
scroll to position [0, 0]
click at [661, 310] on div "Log in" at bounding box center [655, 318] width 164 height 24
click at [666, 321] on div "Log in" at bounding box center [655, 318] width 164 height 24
click at [655, 315] on div "Log in" at bounding box center [654, 318] width 25 height 10
click at [666, 161] on input "**********" at bounding box center [655, 164] width 164 height 34
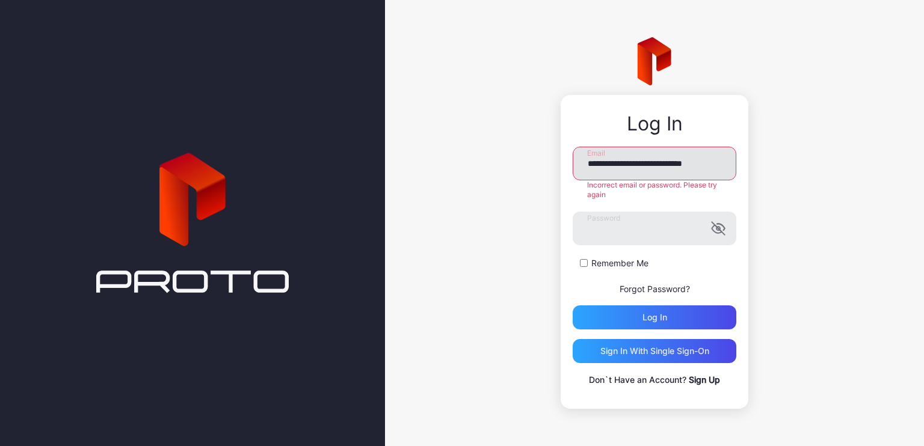
click at [675, 164] on input "**********" at bounding box center [655, 164] width 164 height 34
click at [695, 161] on input "**********" at bounding box center [655, 164] width 164 height 34
click at [705, 162] on input "**********" at bounding box center [655, 164] width 164 height 34
click at [675, 162] on input "**********" at bounding box center [655, 164] width 164 height 34
type input "**********"
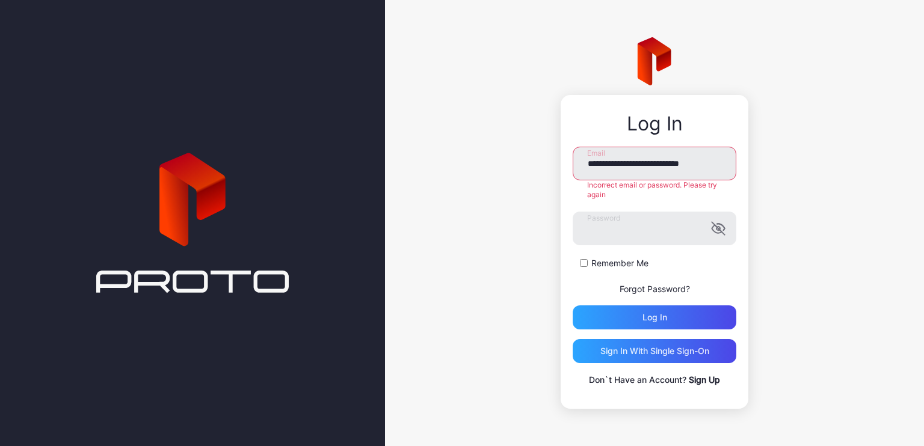
drag, startPoint x: 724, startPoint y: 161, endPoint x: 540, endPoint y: 161, distance: 184.7
click at [540, 161] on div "**********" at bounding box center [654, 223] width 539 height 446
click at [686, 170] on input "Email" at bounding box center [655, 164] width 164 height 34
type input "**********"
click at [648, 319] on div "Log in" at bounding box center [655, 318] width 164 height 24
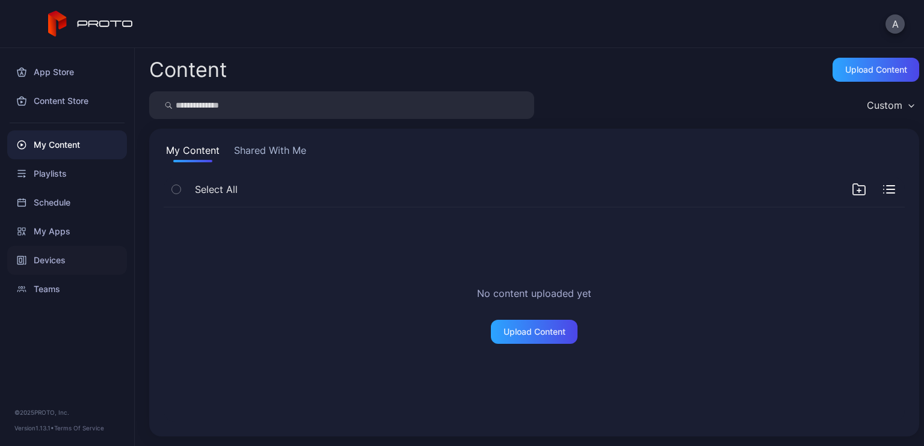
click at [38, 246] on div "Devices" at bounding box center [67, 260] width 120 height 29
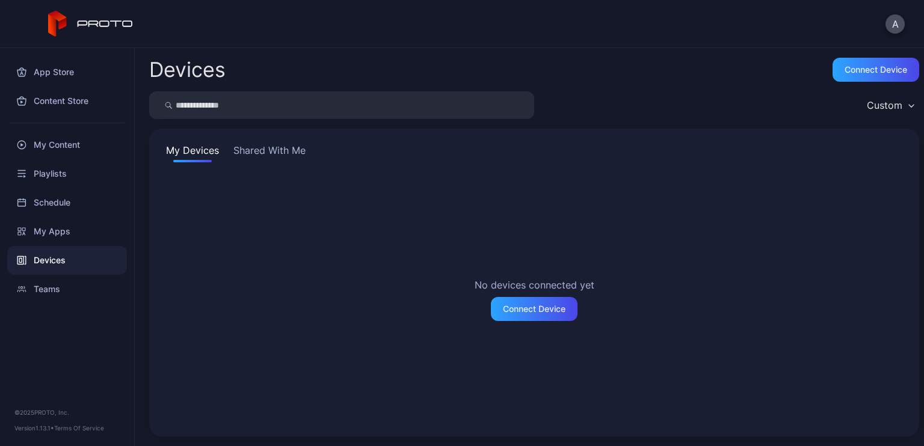
click at [268, 152] on button "Shared With Me" at bounding box center [269, 152] width 77 height 19
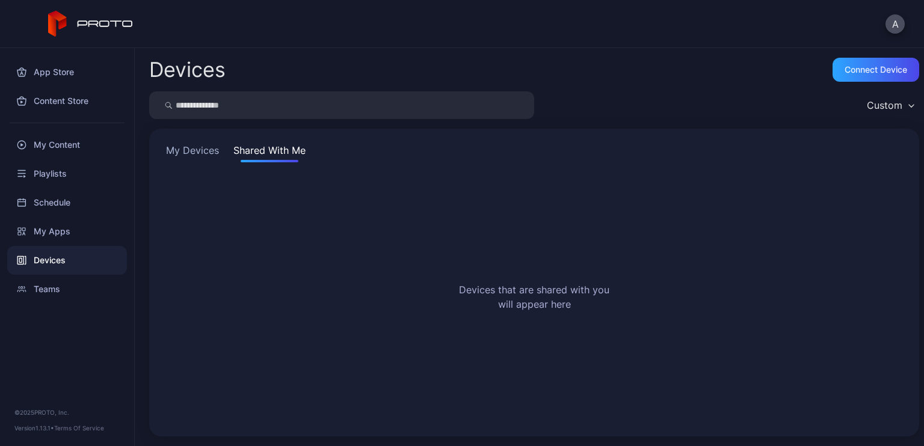
click at [195, 150] on button "My Devices" at bounding box center [193, 152] width 58 height 19
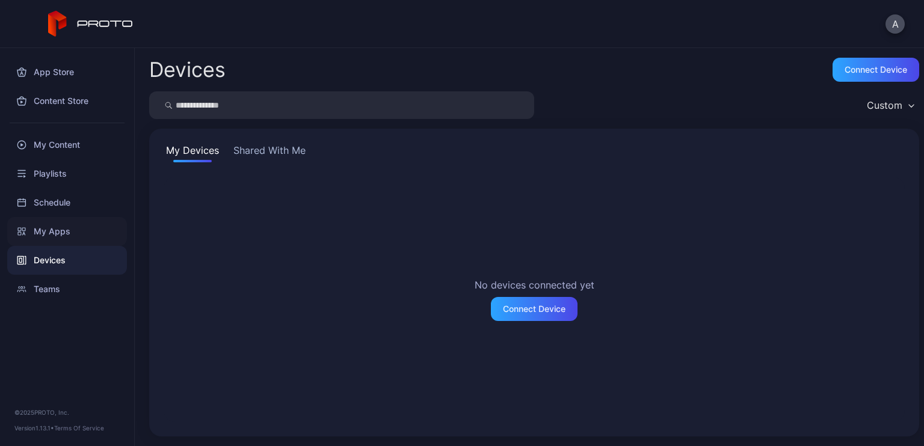
click at [81, 226] on div "My Apps" at bounding box center [67, 231] width 120 height 29
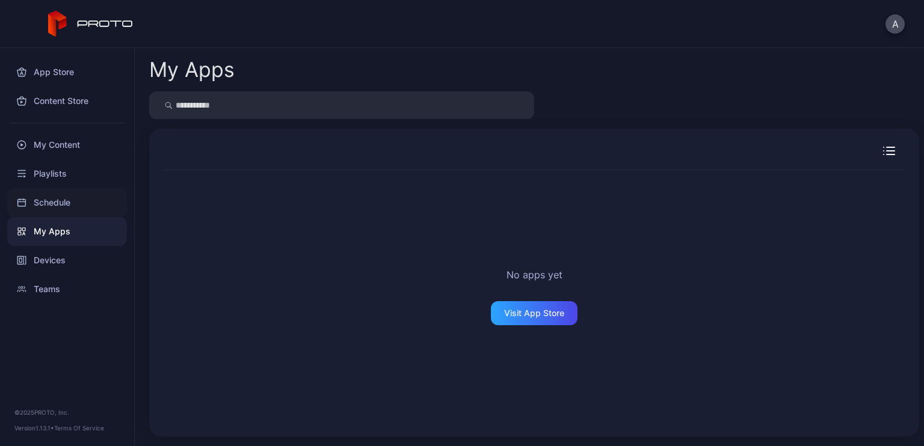
click at [63, 198] on div "Schedule" at bounding box center [67, 202] width 120 height 29
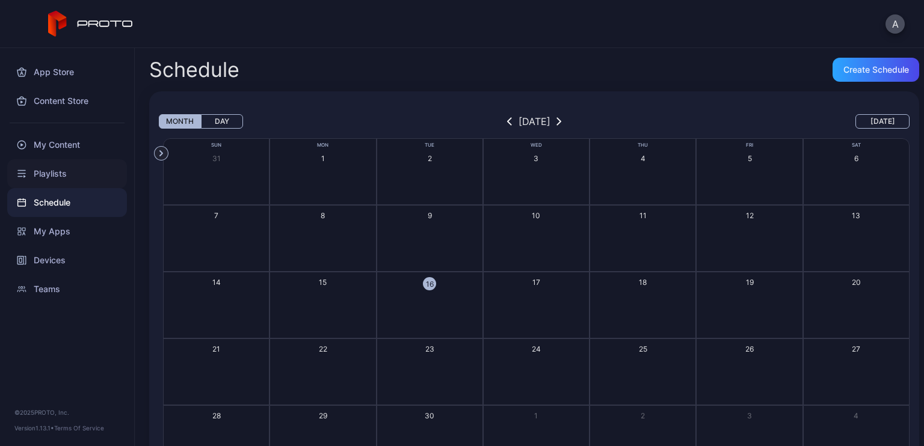
click at [57, 165] on div "Playlists" at bounding box center [67, 173] width 120 height 29
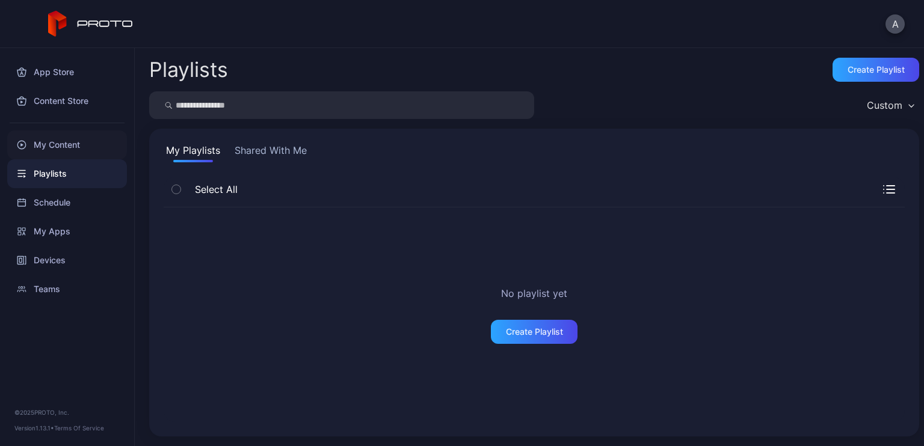
click at [66, 144] on div "My Content" at bounding box center [67, 145] width 120 height 29
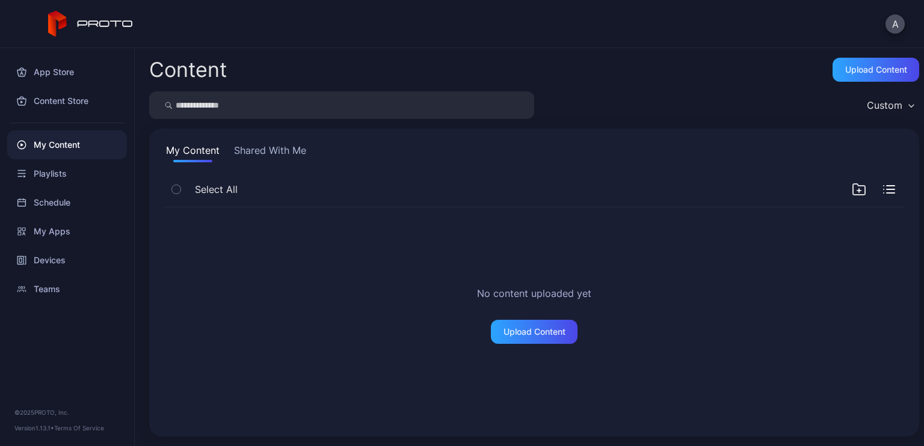
click at [272, 153] on button "Shared With Me" at bounding box center [270, 152] width 77 height 19
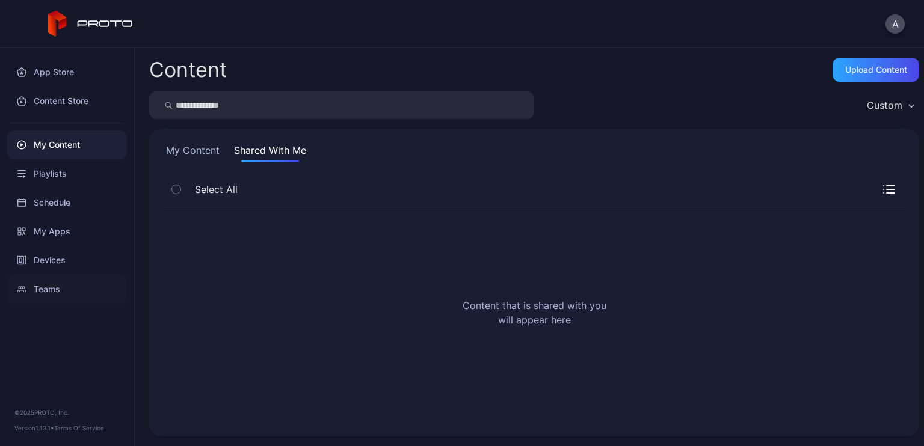
click at [47, 288] on div "Teams" at bounding box center [67, 289] width 120 height 29
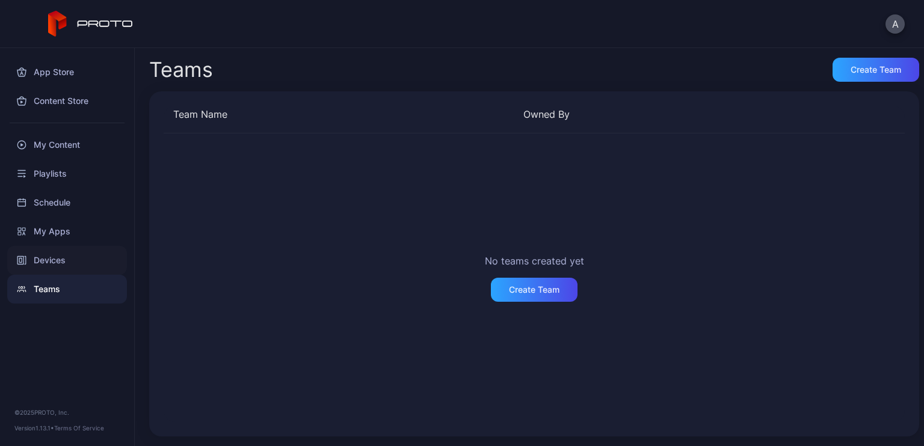
click at [58, 262] on div "Devices" at bounding box center [67, 260] width 120 height 29
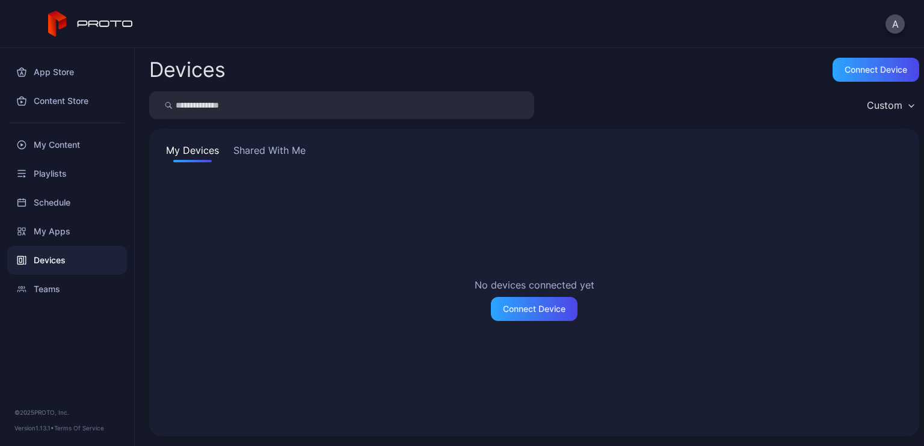
click at [235, 152] on button "Shared With Me" at bounding box center [269, 152] width 77 height 19
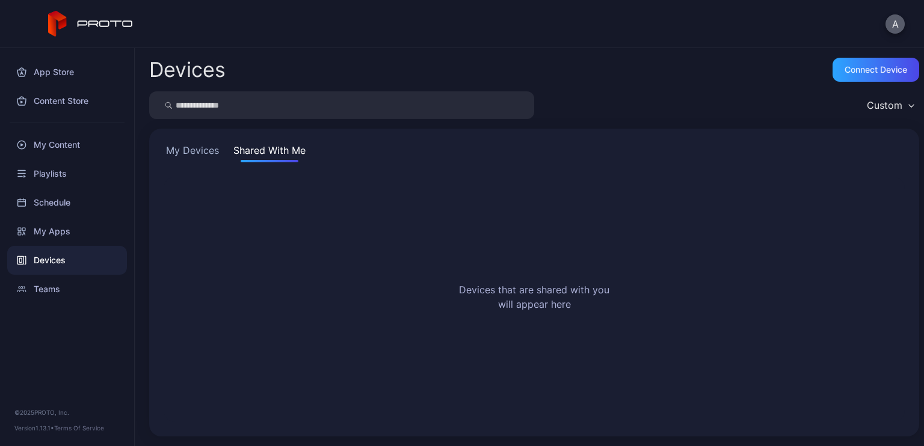
click at [894, 25] on button "A" at bounding box center [894, 23] width 19 height 19
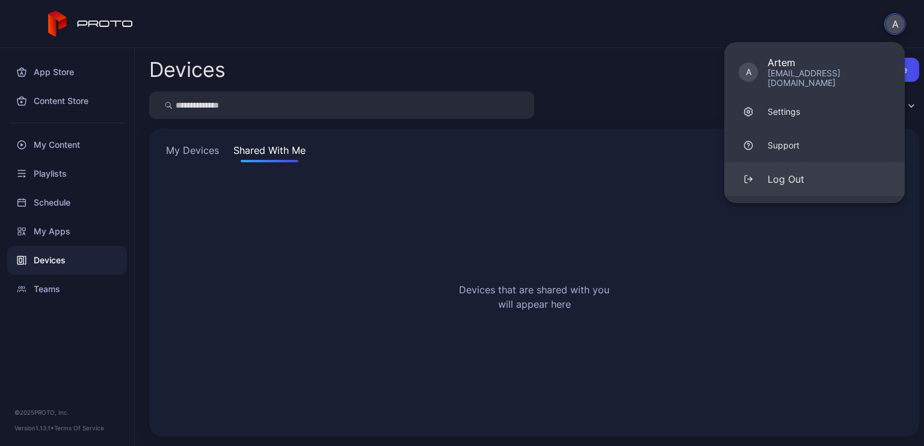
click at [831, 162] on button "Log Out" at bounding box center [814, 179] width 180 height 34
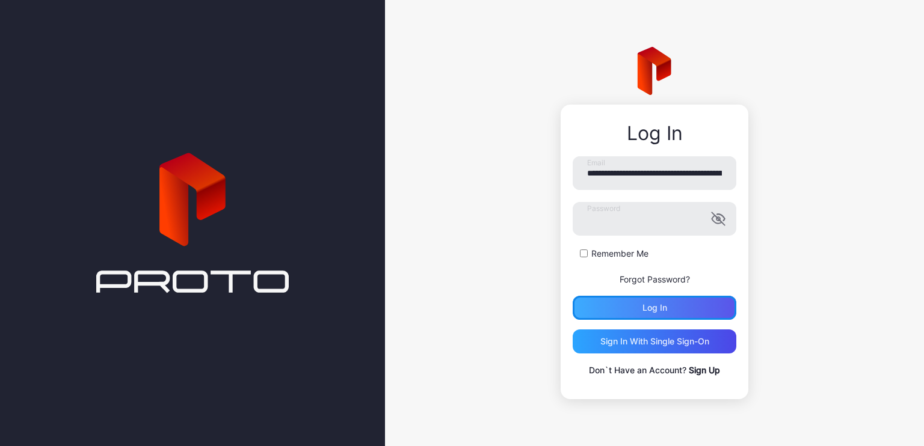
click at [686, 310] on div "Log in" at bounding box center [655, 308] width 164 height 24
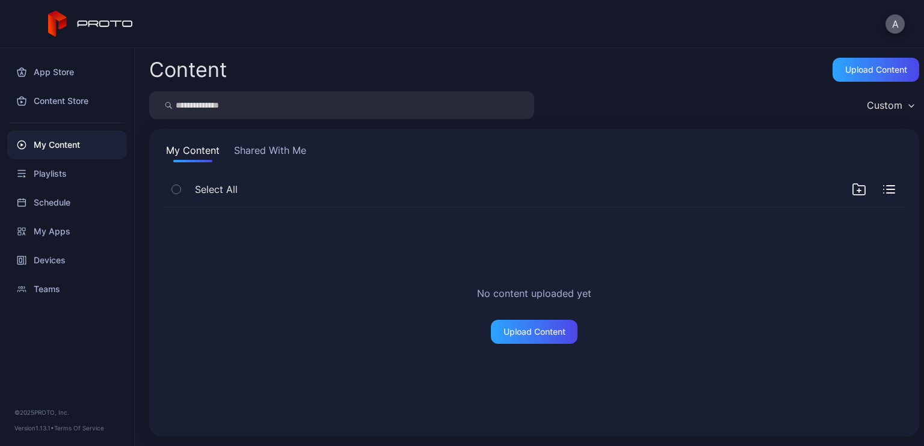
click at [895, 23] on button "A" at bounding box center [894, 23] width 19 height 19
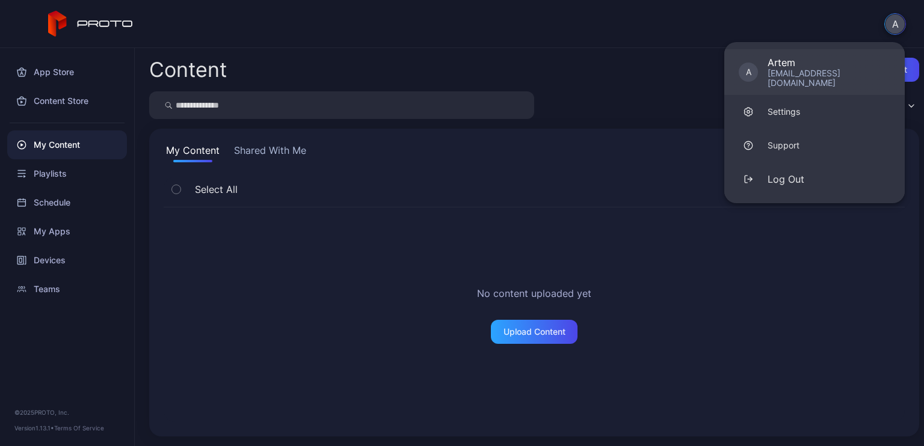
click at [829, 64] on div "Artem" at bounding box center [829, 63] width 123 height 12
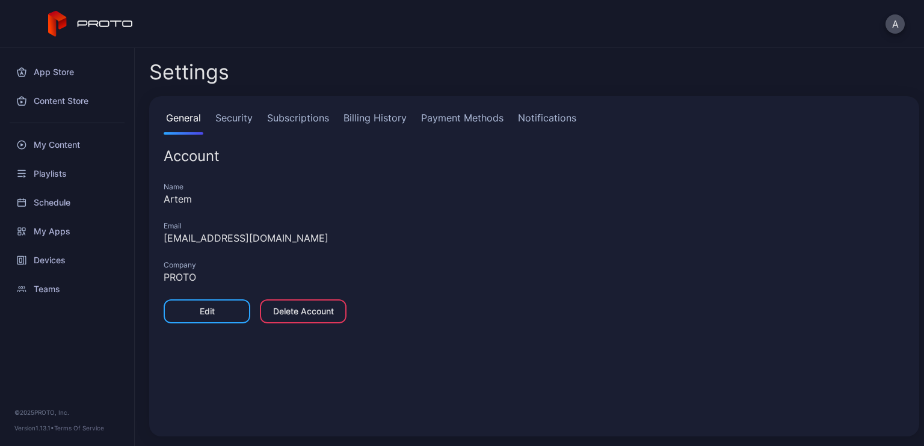
click at [319, 108] on div "General Security Subscriptions Billing History Payment Methods Notifications Ac…" at bounding box center [534, 266] width 770 height 340
click at [330, 115] on link "Subscriptions" at bounding box center [298, 123] width 67 height 24
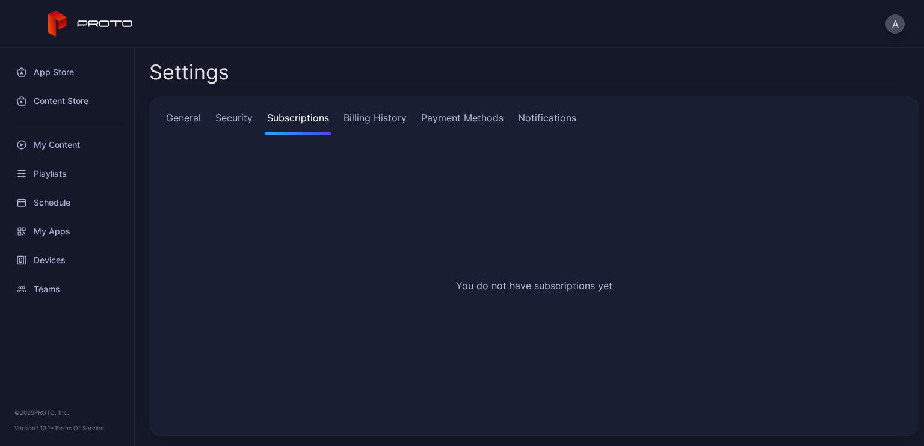
click at [369, 115] on link "Billing History" at bounding box center [375, 123] width 68 height 24
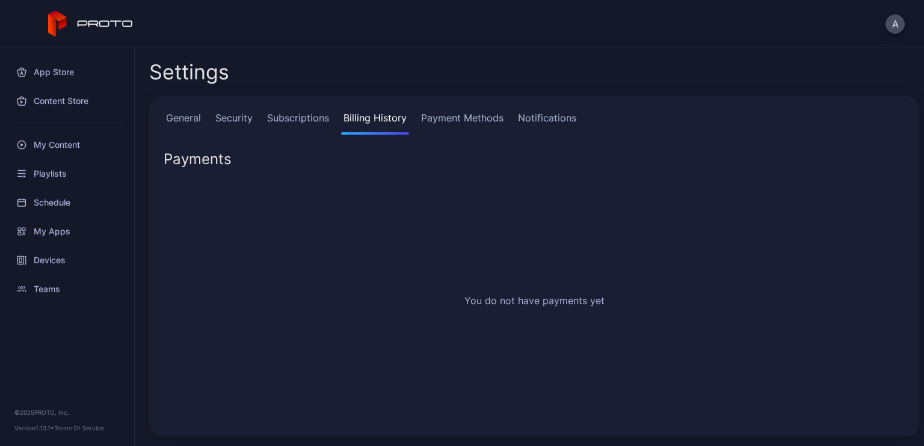
click at [450, 115] on link "Payment Methods" at bounding box center [462, 123] width 87 height 24
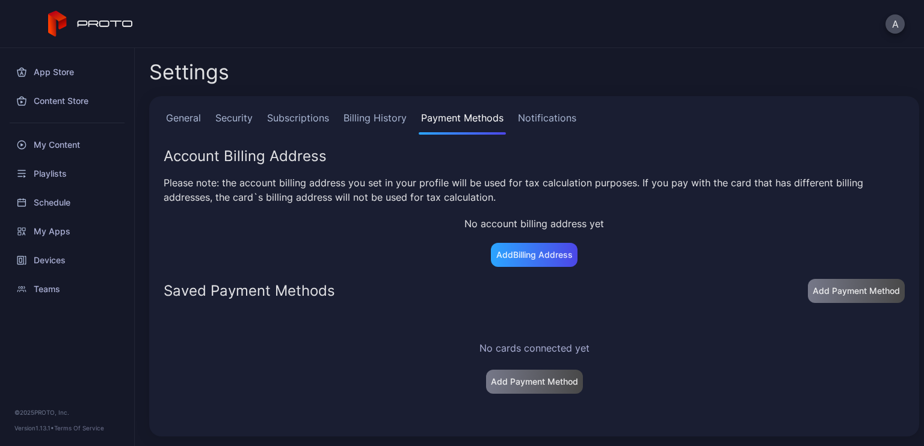
click at [532, 118] on link "Notifications" at bounding box center [546, 123] width 63 height 24
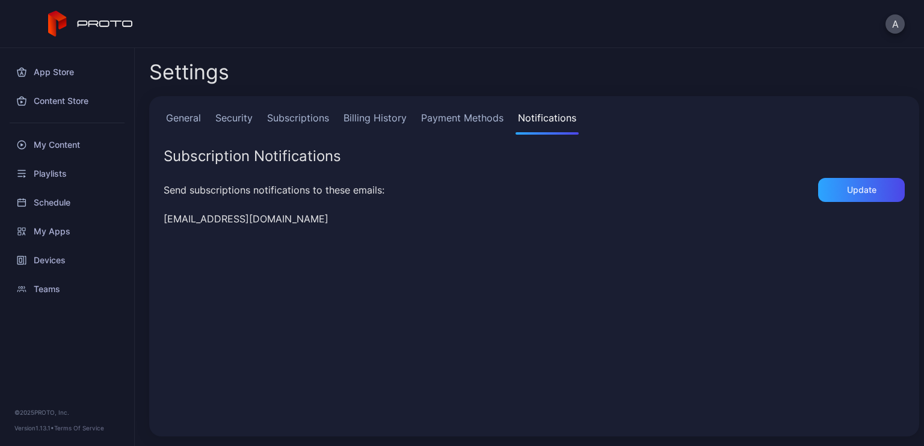
click at [310, 120] on link "Subscriptions" at bounding box center [298, 123] width 67 height 24
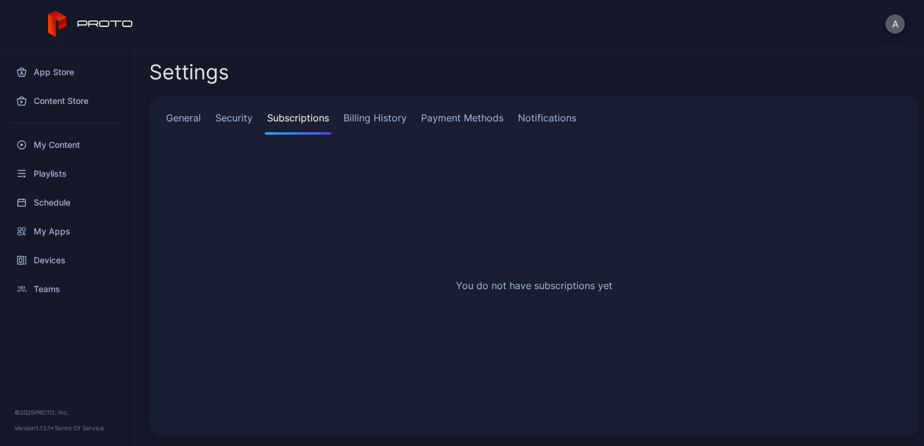
click at [893, 25] on button "A" at bounding box center [894, 23] width 19 height 19
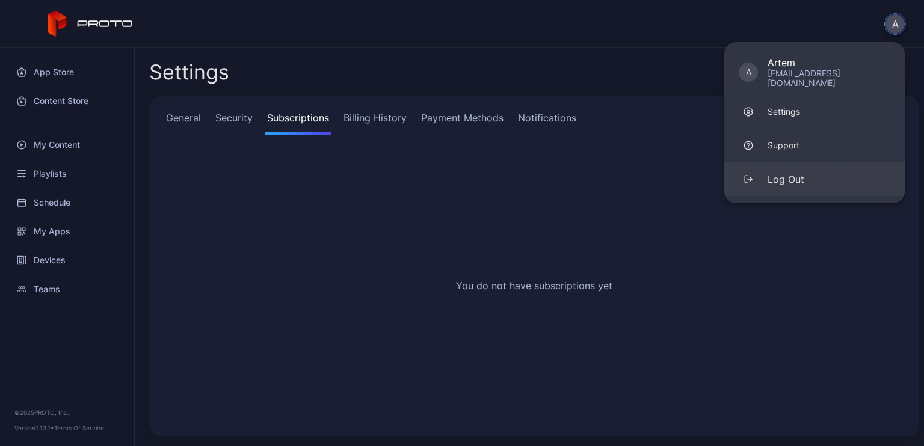
click at [820, 173] on button "Log Out" at bounding box center [814, 179] width 180 height 34
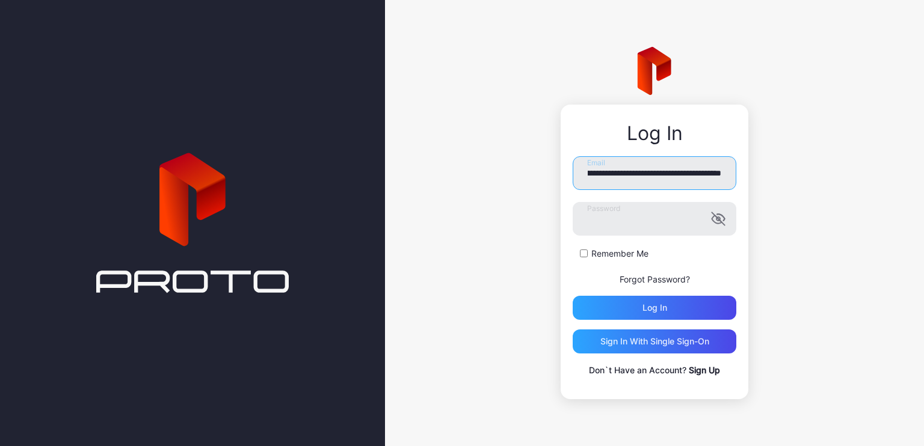
scroll to position [0, 79]
drag, startPoint x: 662, startPoint y: 173, endPoint x: 671, endPoint y: 175, distance: 9.2
click at [671, 175] on input "**********" at bounding box center [655, 173] width 164 height 34
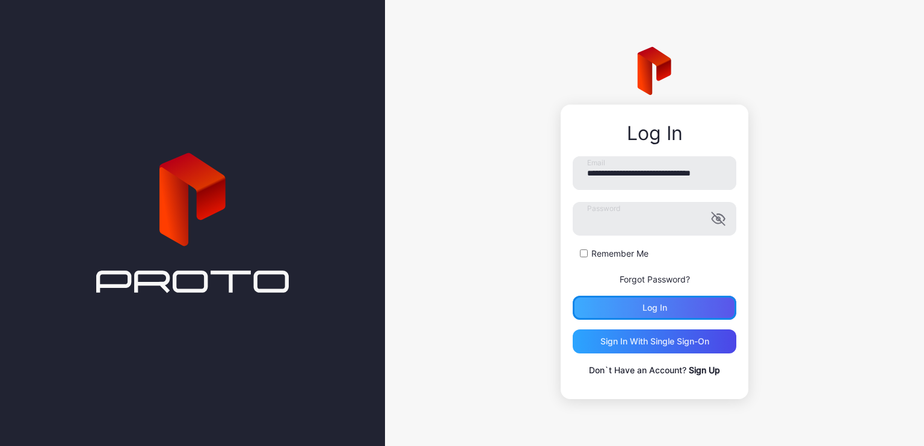
click at [666, 315] on div "Log in" at bounding box center [655, 308] width 164 height 24
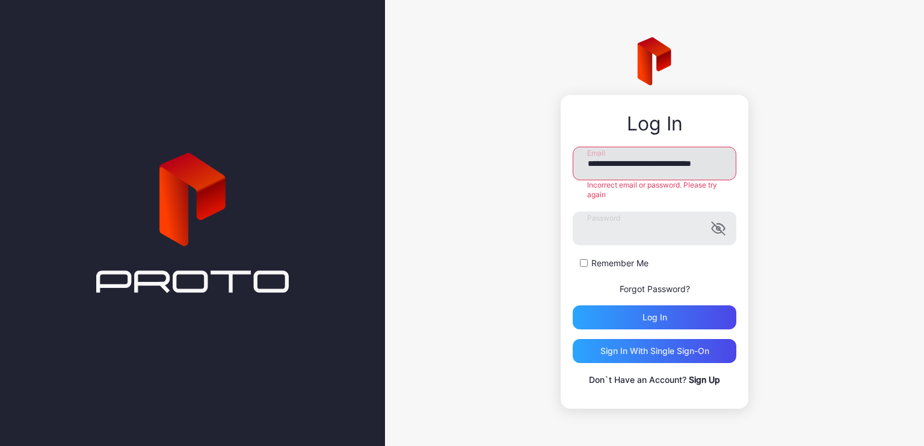
click at [671, 165] on input "**********" at bounding box center [655, 164] width 164 height 34
click at [686, 161] on input "**********" at bounding box center [655, 164] width 164 height 34
type input "**********"
drag, startPoint x: 722, startPoint y: 162, endPoint x: 529, endPoint y: 162, distance: 193.7
click at [529, 162] on div "**********" at bounding box center [654, 223] width 539 height 446
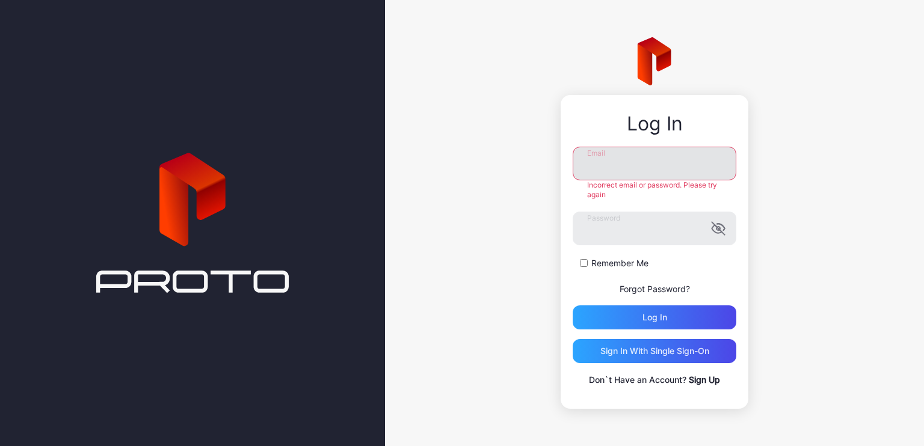
click at [657, 164] on input "Email" at bounding box center [655, 164] width 164 height 34
type input "**********"
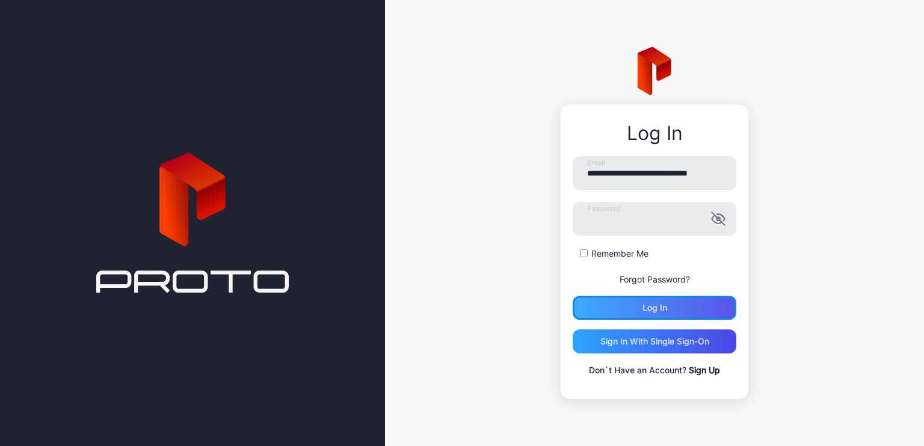
click at [634, 322] on div "**********" at bounding box center [655, 266] width 164 height 221
click at [635, 309] on button "Log in" at bounding box center [655, 308] width 164 height 24
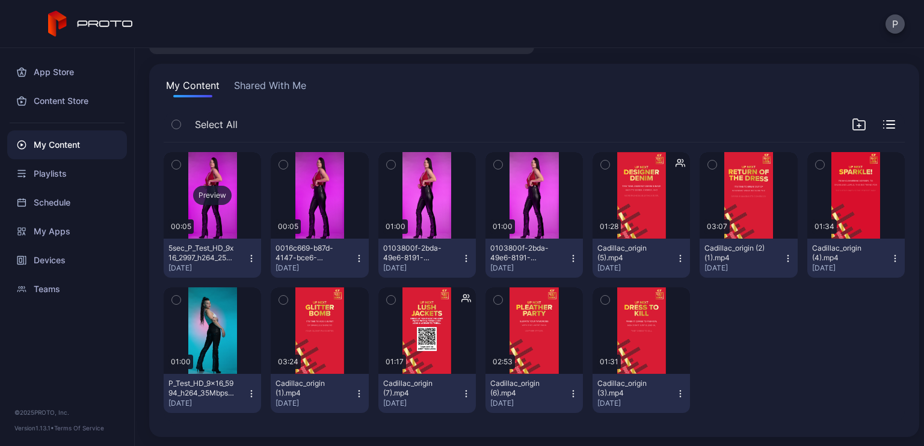
scroll to position [65, 0]
click at [76, 257] on div "Devices" at bounding box center [67, 260] width 120 height 29
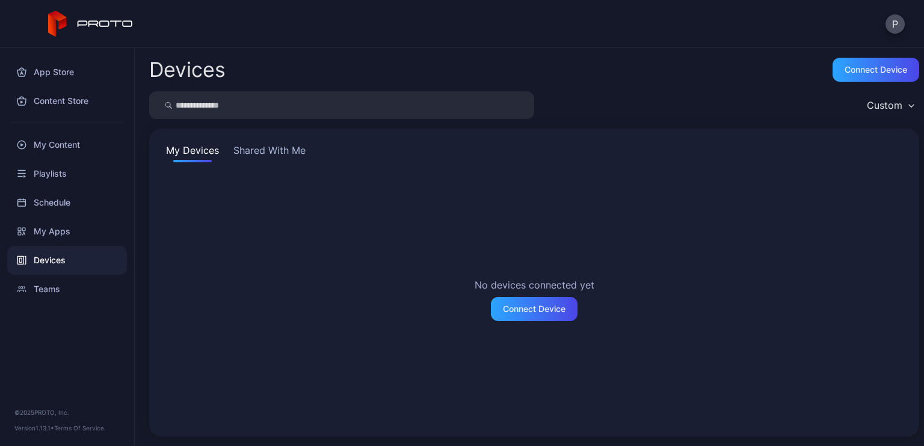
click at [268, 144] on button "Shared With Me" at bounding box center [269, 152] width 77 height 19
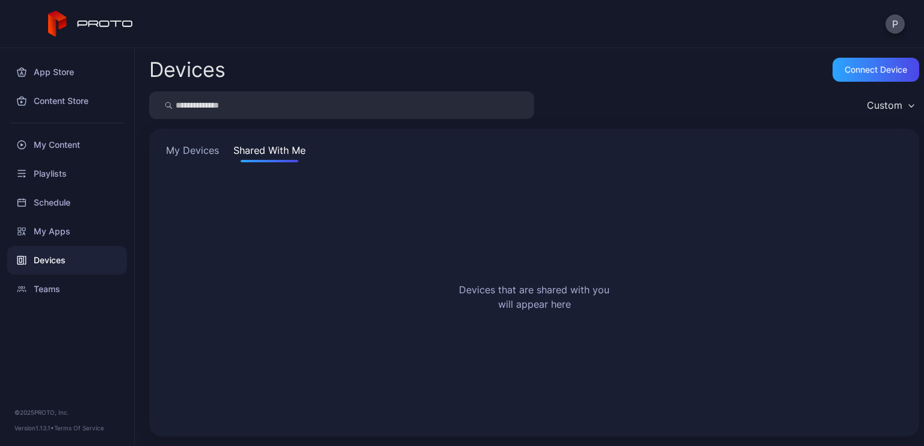
click at [192, 149] on button "My Devices" at bounding box center [193, 152] width 58 height 19
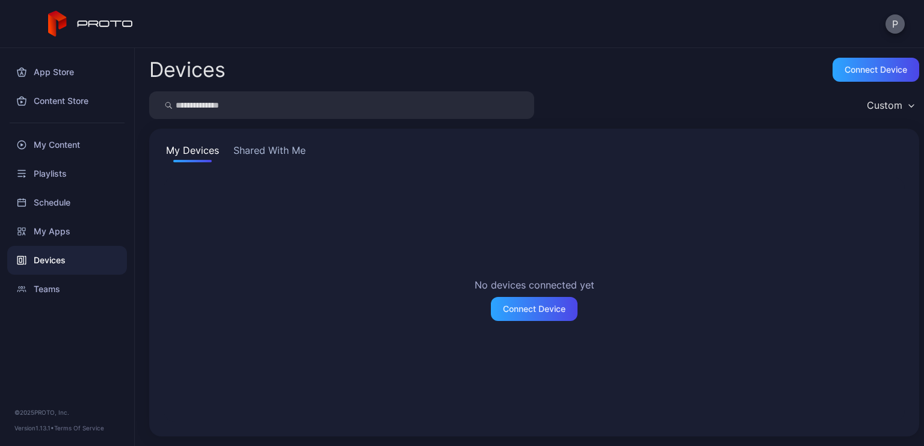
click at [888, 26] on button "P" at bounding box center [894, 23] width 19 height 19
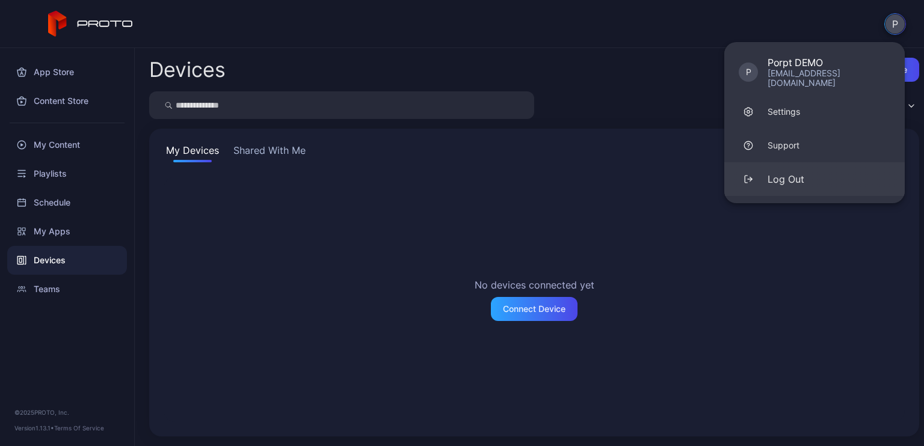
click at [793, 162] on button "Log Out" at bounding box center [814, 179] width 180 height 34
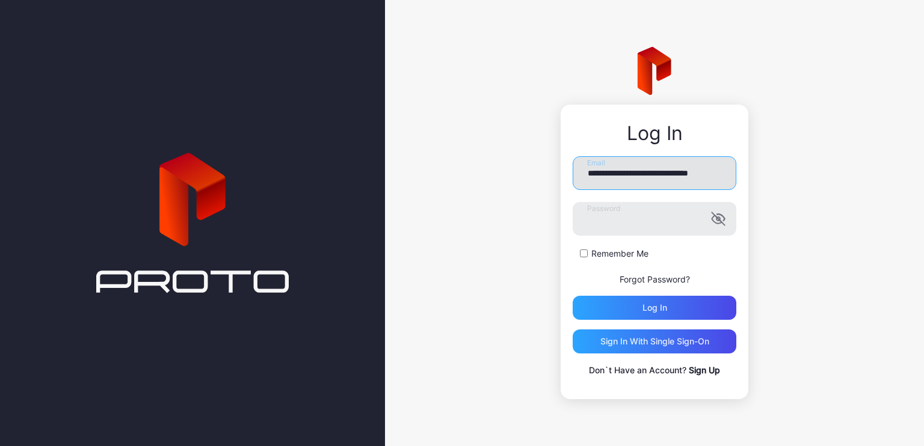
click at [661, 170] on input "**********" at bounding box center [655, 173] width 164 height 34
type input "**********"
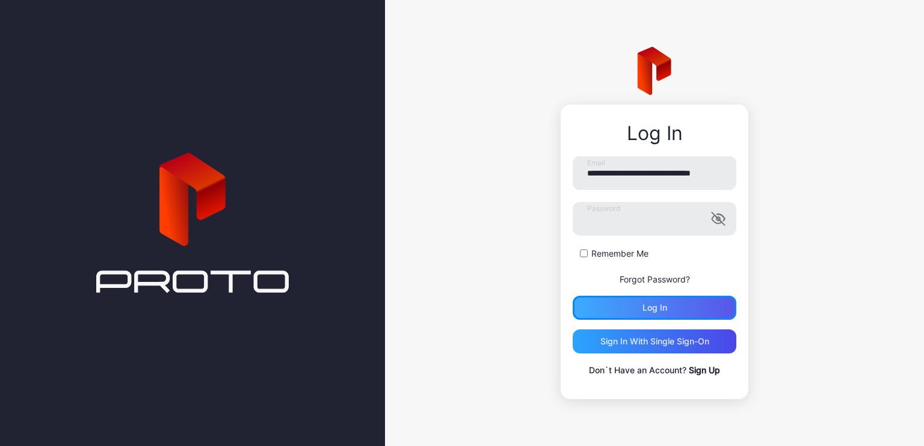
click at [641, 315] on div "Log in" at bounding box center [655, 308] width 164 height 24
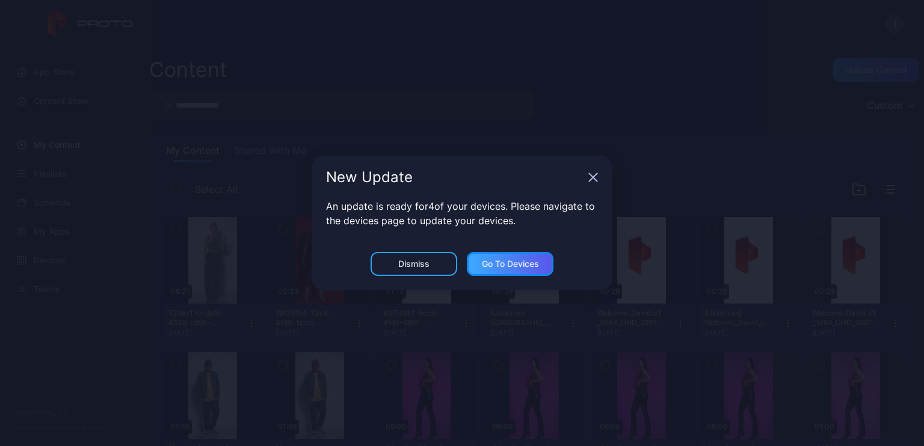
click at [514, 268] on div "Go to devices" at bounding box center [510, 264] width 57 height 10
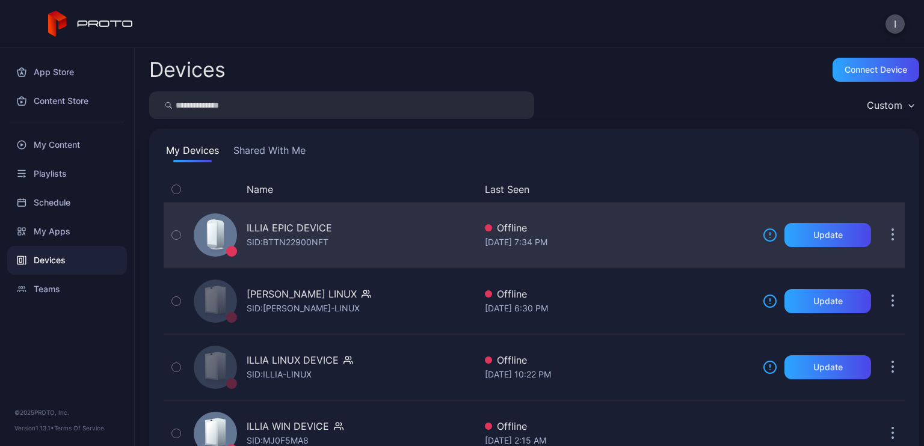
scroll to position [43, 0]
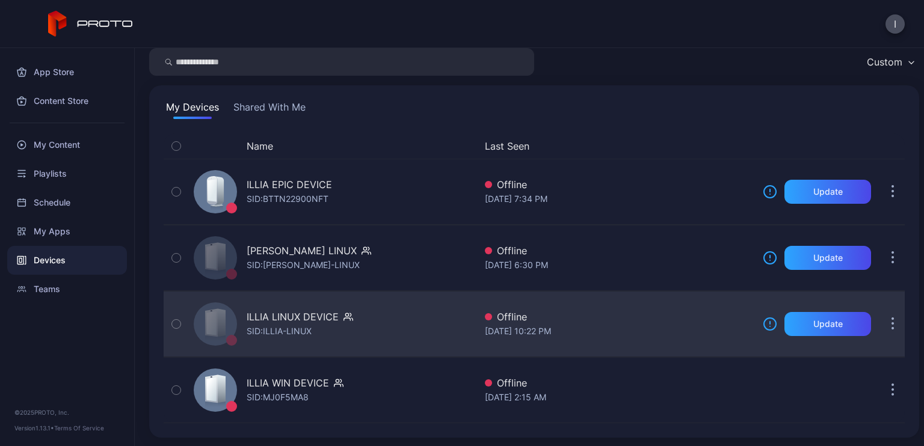
click at [345, 314] on icon "button" at bounding box center [346, 314] width 3 height 3
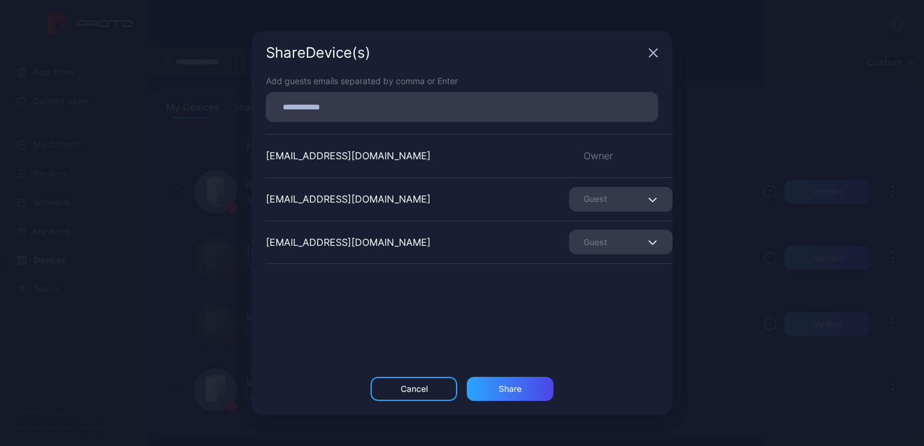
click at [712, 66] on div "Share Device (s) Add guests emails separated by comma or Enter [EMAIL_ADDRESS][…" at bounding box center [462, 223] width 924 height 446
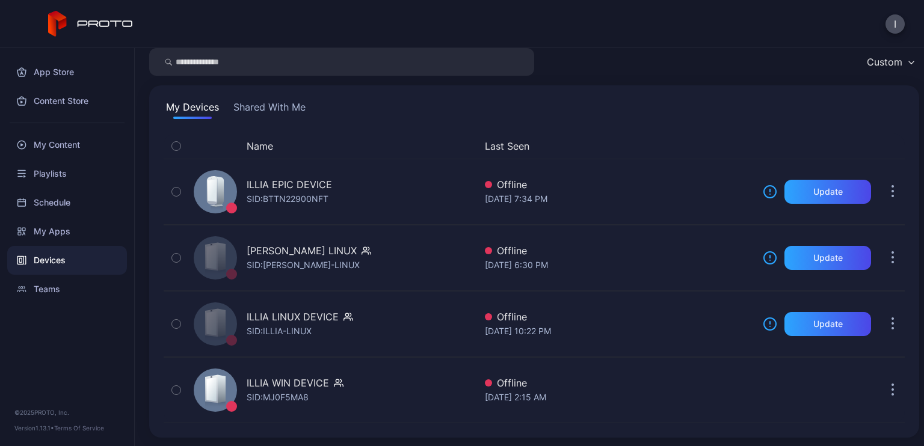
scroll to position [0, 0]
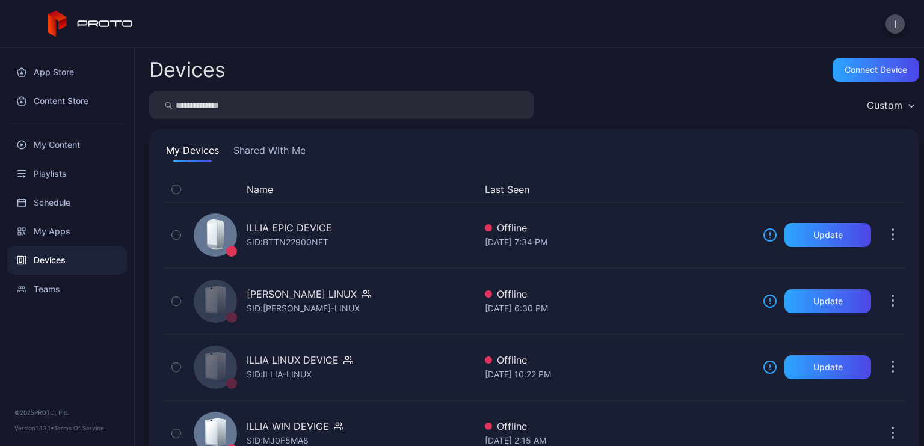
click at [274, 144] on button "Shared With Me" at bounding box center [269, 152] width 77 height 19
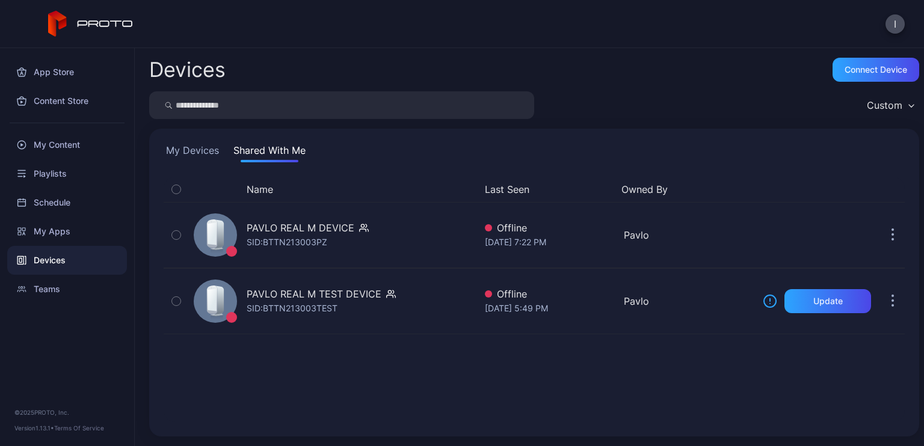
click at [223, 156] on div "My Devices Shared With Me" at bounding box center [534, 152] width 741 height 19
click at [602, 90] on div "Devices Connect device Custom My Devices Shared With Me Name Last Seen Owned By…" at bounding box center [529, 247] width 789 height 398
click at [179, 156] on button "My Devices" at bounding box center [193, 152] width 58 height 19
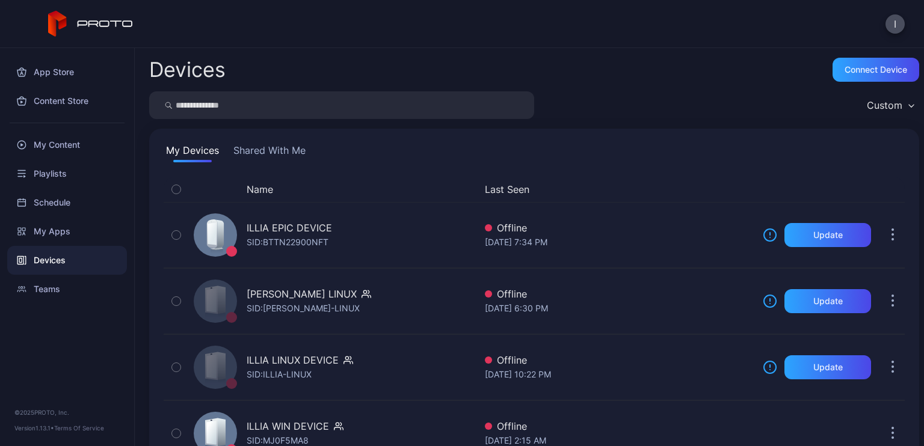
click at [602, 74] on div "Devices Connect device" at bounding box center [534, 70] width 770 height 24
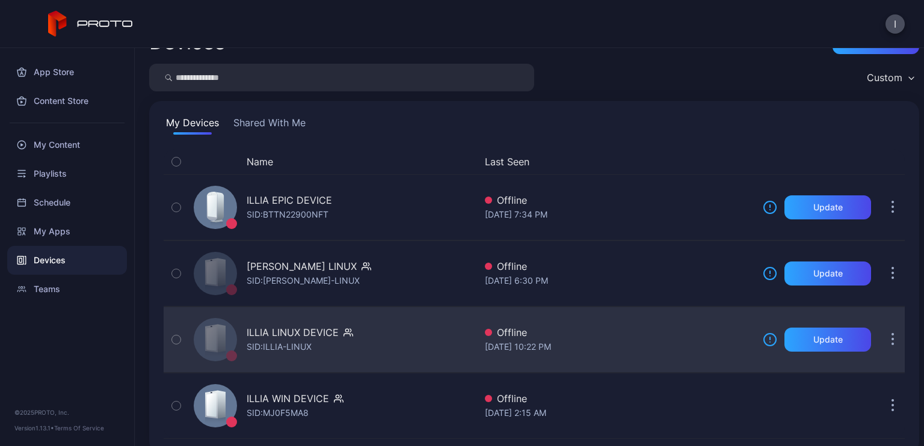
scroll to position [43, 0]
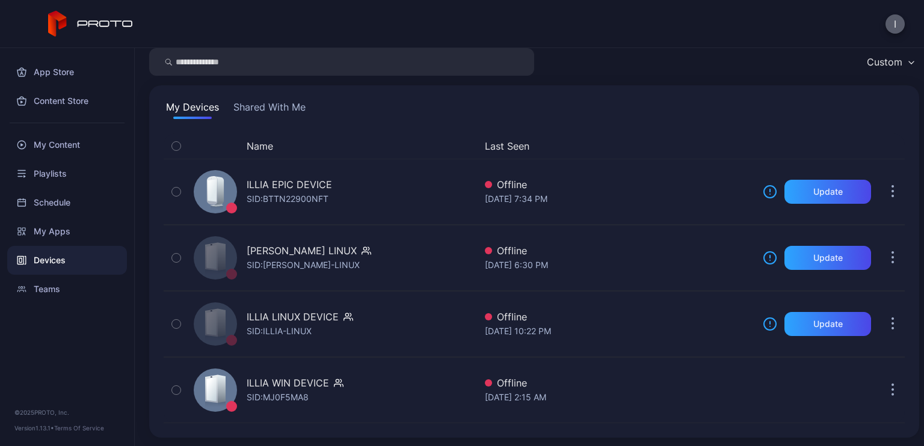
click at [894, 25] on button "I" at bounding box center [894, 23] width 19 height 19
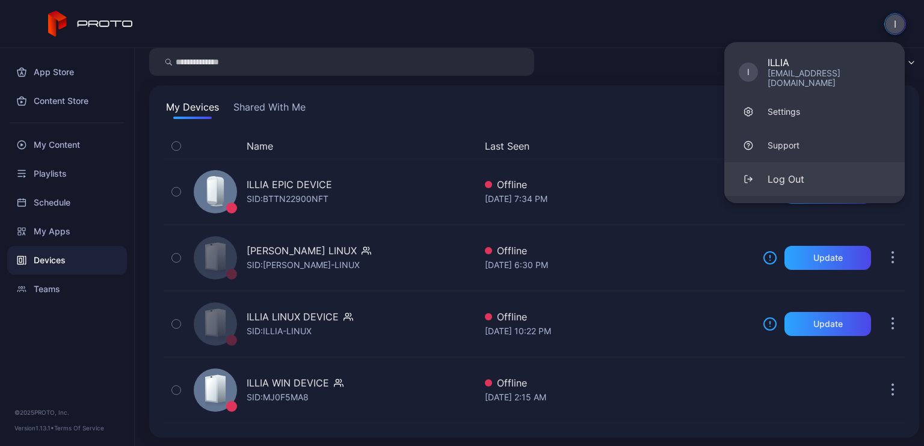
click at [789, 172] on div "Log Out" at bounding box center [786, 179] width 37 height 14
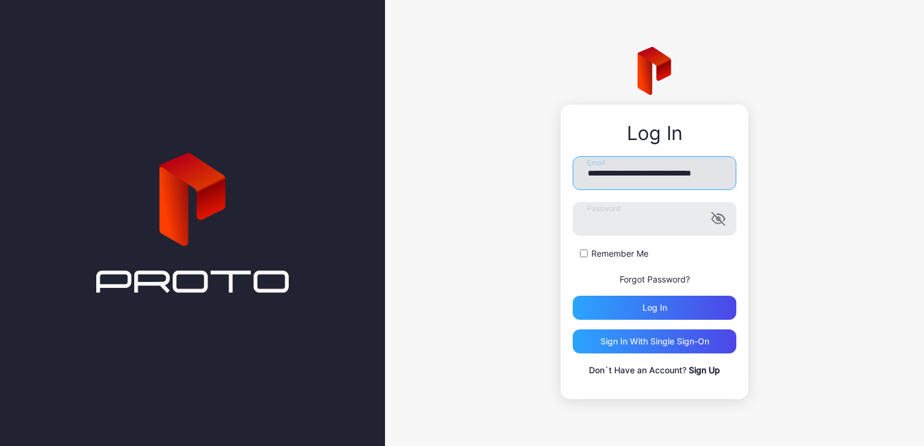
click at [659, 176] on input "**********" at bounding box center [655, 173] width 164 height 34
type input "**********"
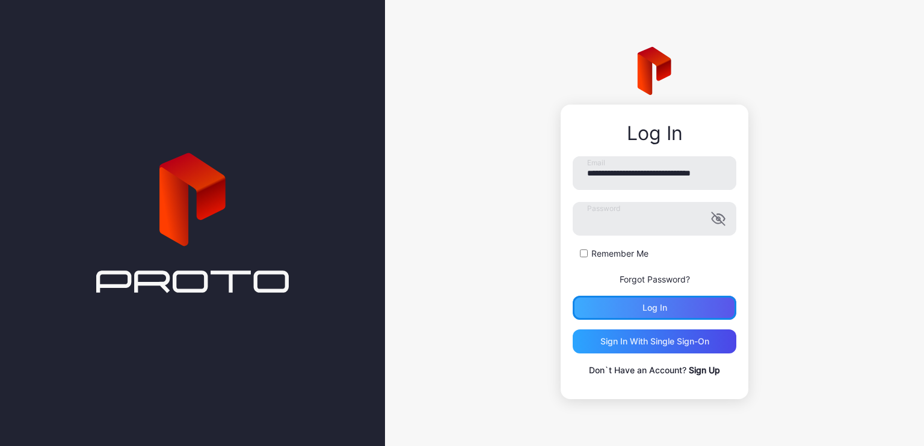
click at [645, 310] on div "Log in" at bounding box center [654, 308] width 25 height 10
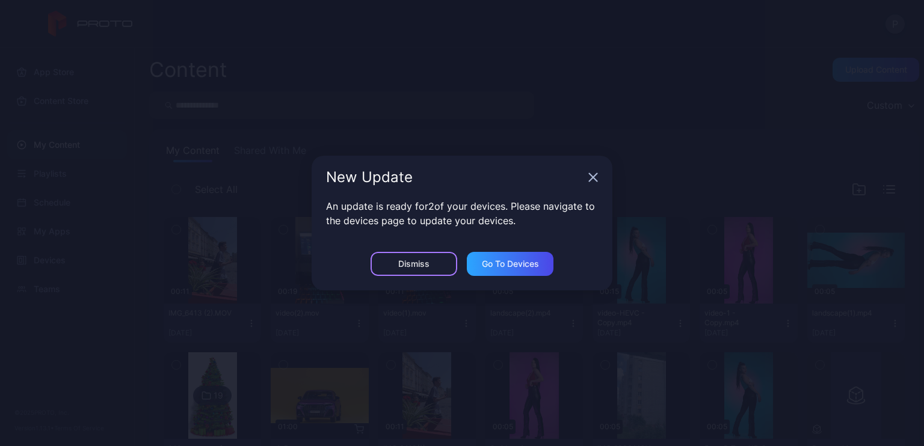
click at [394, 259] on div "Dismiss" at bounding box center [414, 264] width 87 height 24
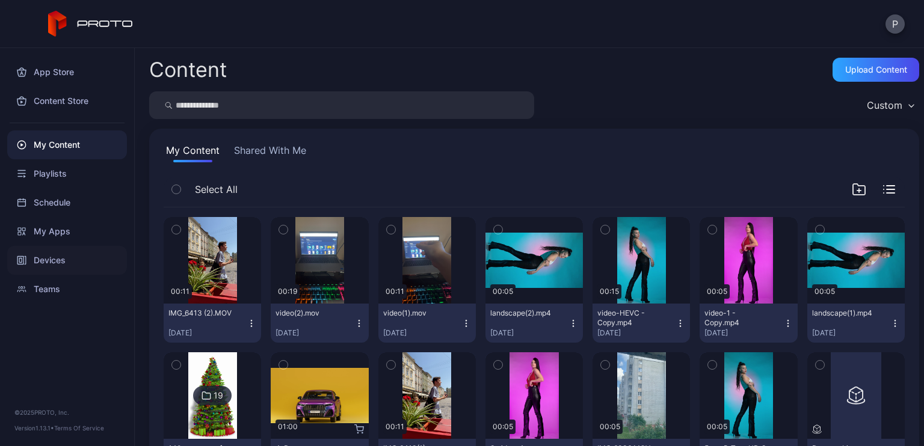
click at [57, 254] on div "Devices" at bounding box center [67, 260] width 120 height 29
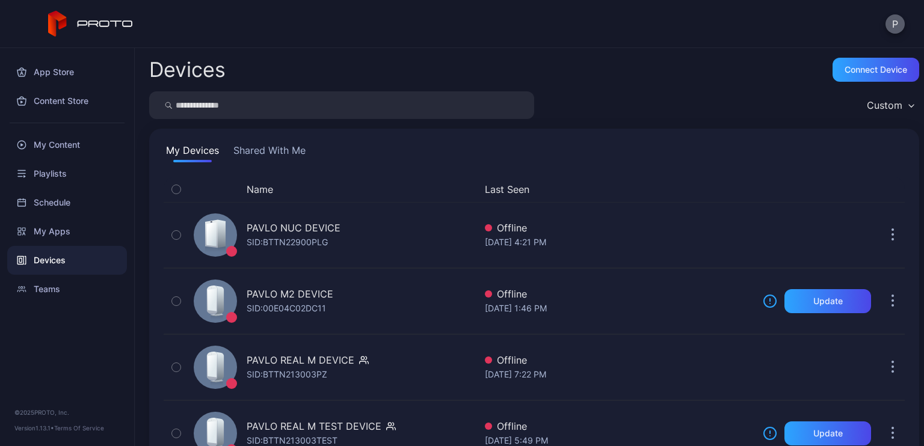
click at [892, 20] on button "P" at bounding box center [894, 23] width 19 height 19
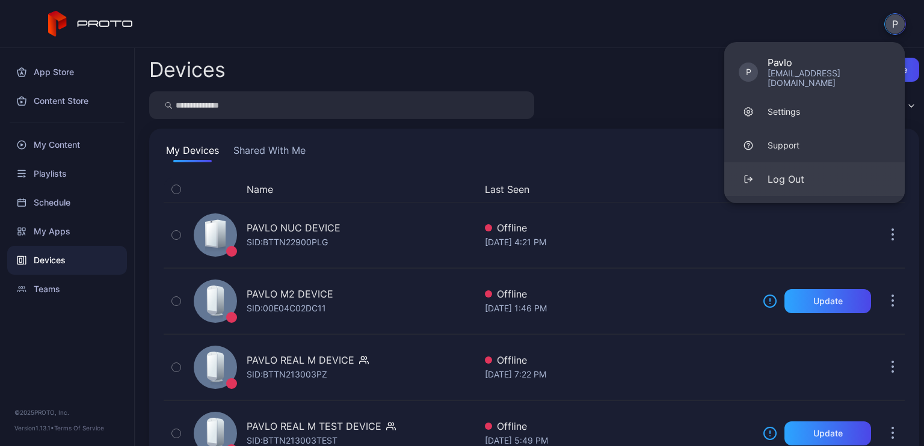
click at [792, 172] on div "Log Out" at bounding box center [786, 179] width 37 height 14
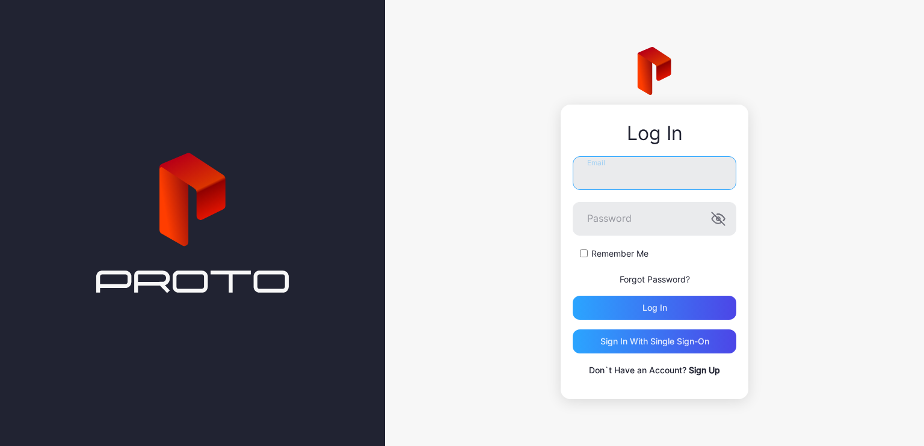
type input "**********"
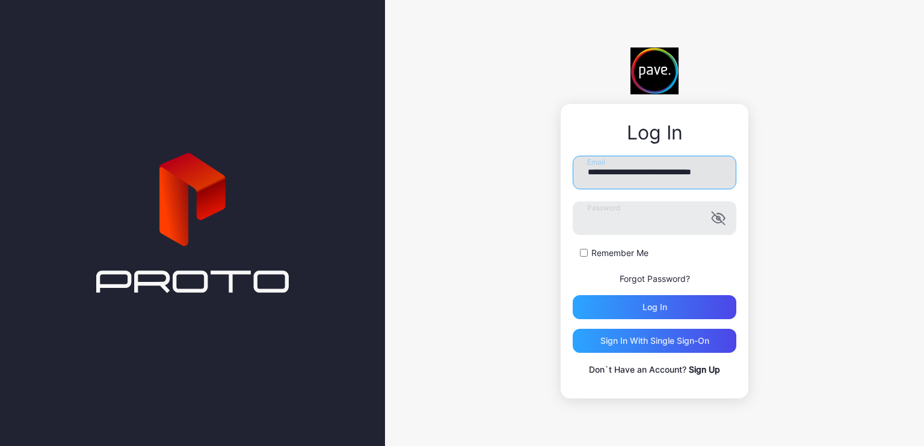
click at [686, 171] on input "**********" at bounding box center [655, 173] width 164 height 34
type input "**********"
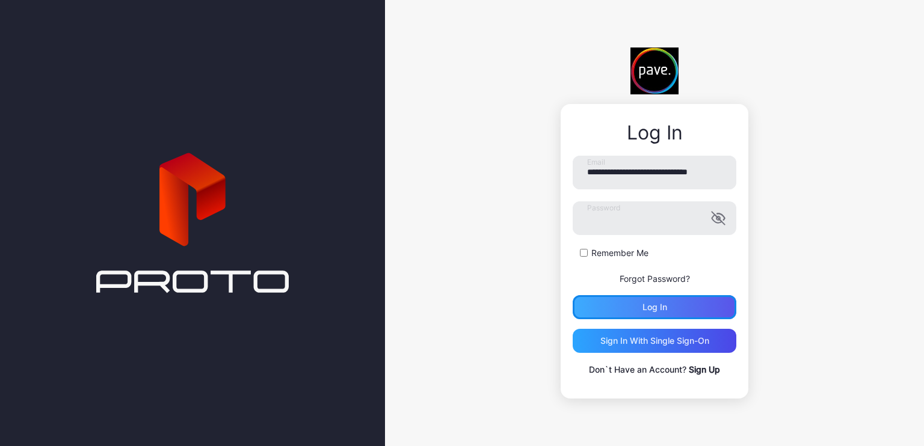
click at [640, 311] on div "Log in" at bounding box center [655, 307] width 164 height 24
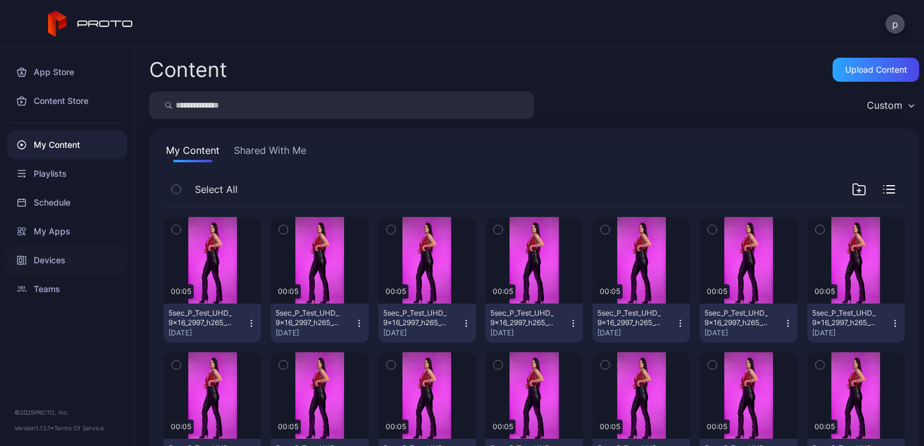
click at [60, 261] on div "Devices" at bounding box center [67, 260] width 120 height 29
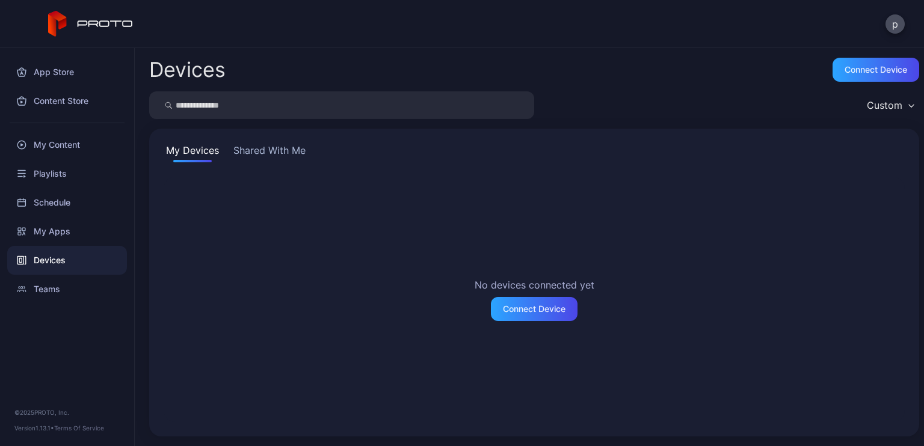
click at [247, 160] on button "Shared With Me" at bounding box center [269, 152] width 77 height 19
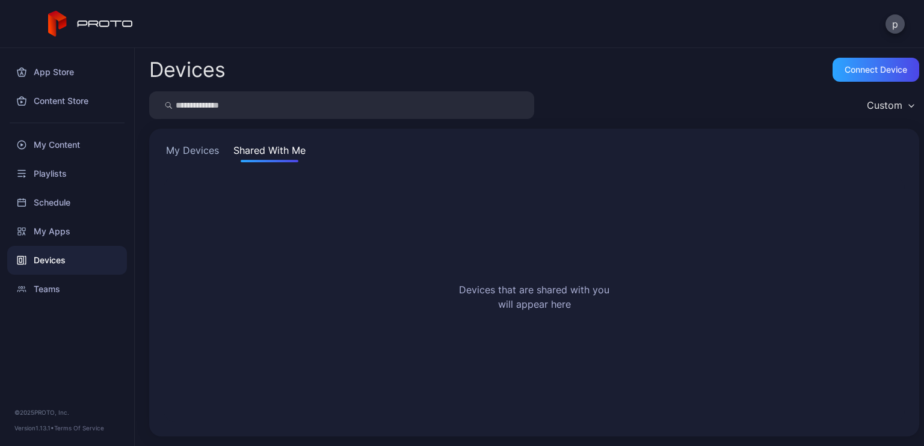
click at [198, 156] on button "My Devices" at bounding box center [193, 152] width 58 height 19
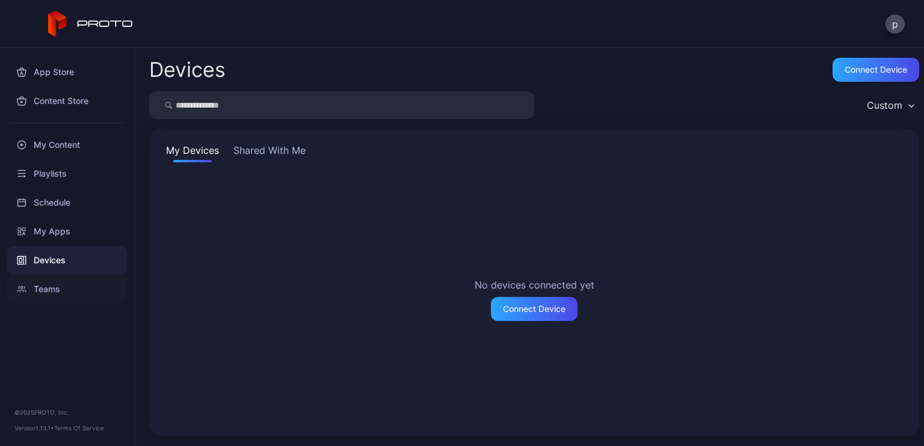
click at [37, 291] on div "Teams" at bounding box center [67, 289] width 120 height 29
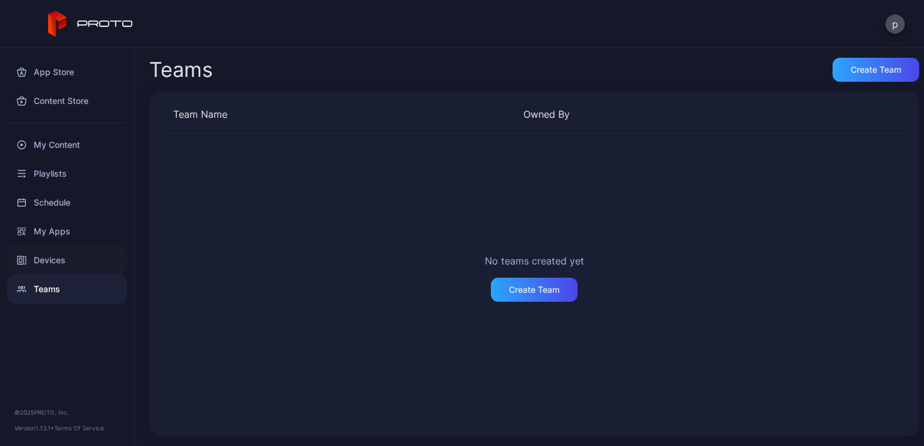
click at [44, 272] on div "Devices" at bounding box center [67, 260] width 120 height 29
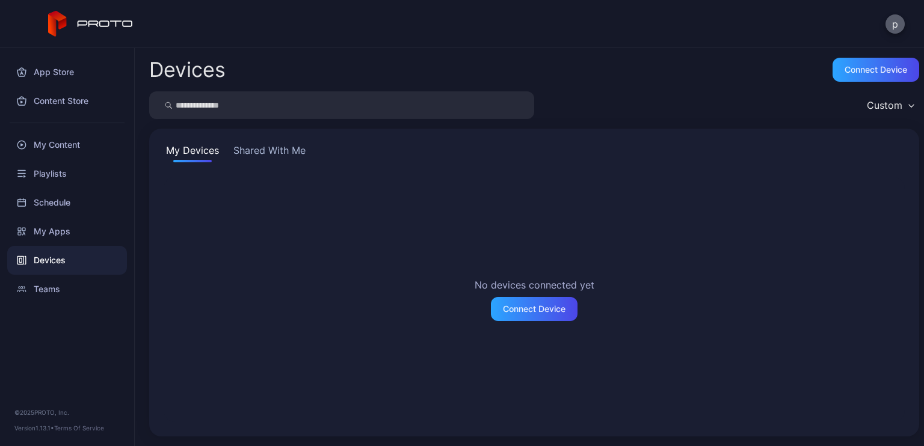
click at [893, 24] on button "p" at bounding box center [894, 23] width 19 height 19
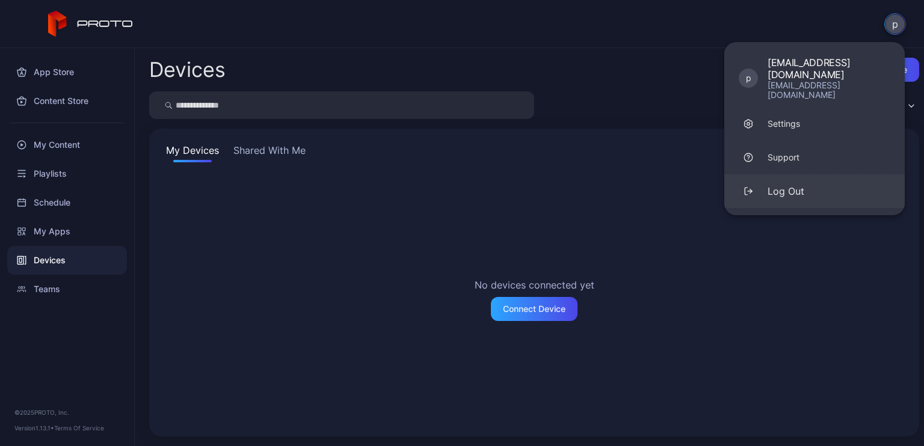
click at [864, 174] on button "Log Out" at bounding box center [814, 191] width 180 height 34
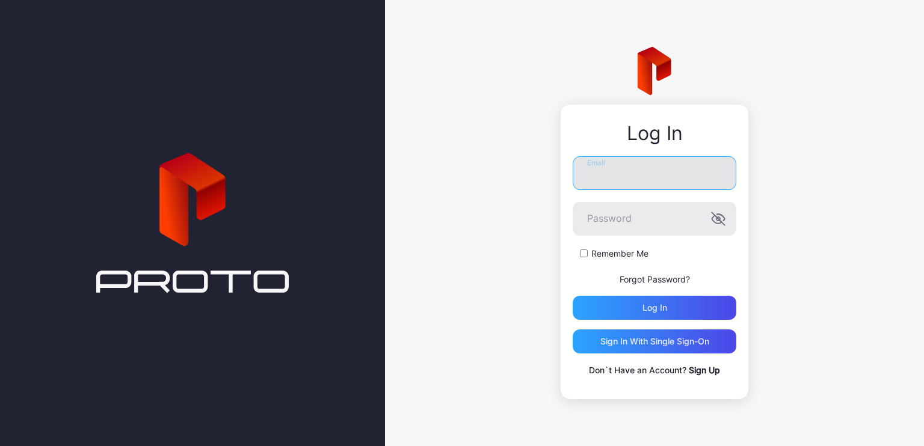
click at [642, 177] on input "Email" at bounding box center [655, 173] width 164 height 34
drag, startPoint x: 698, startPoint y: 171, endPoint x: 703, endPoint y: 174, distance: 6.2
click at [698, 171] on input "**********" at bounding box center [655, 173] width 164 height 34
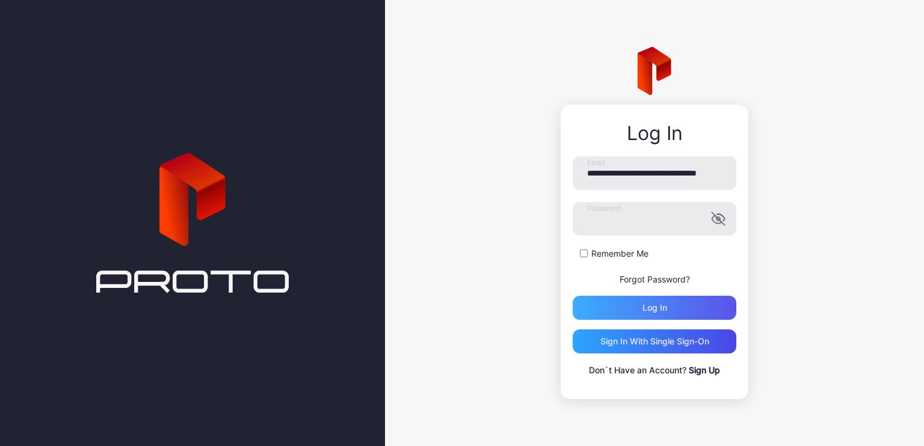
type input "**********"
click at [650, 305] on div "Log in" at bounding box center [654, 308] width 25 height 10
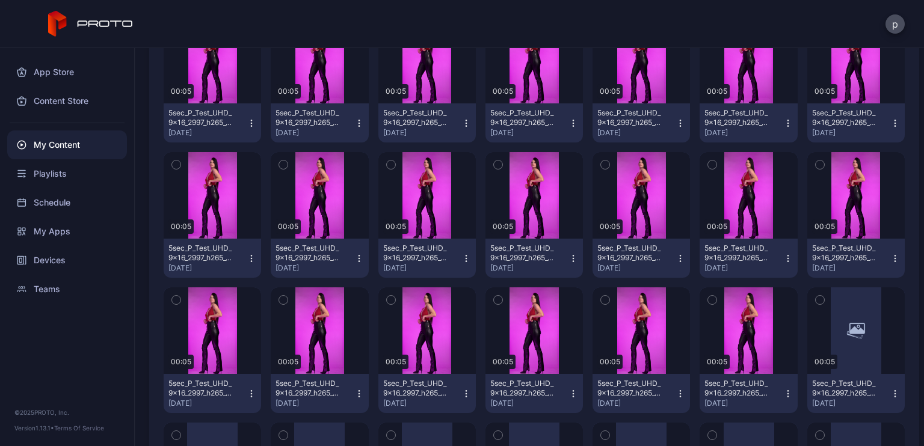
scroll to position [3313, 0]
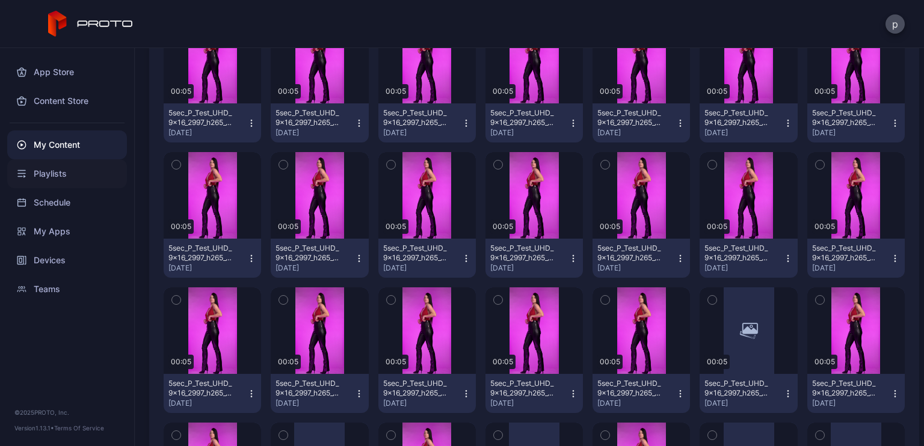
click at [54, 177] on div "Playlists" at bounding box center [67, 173] width 120 height 29
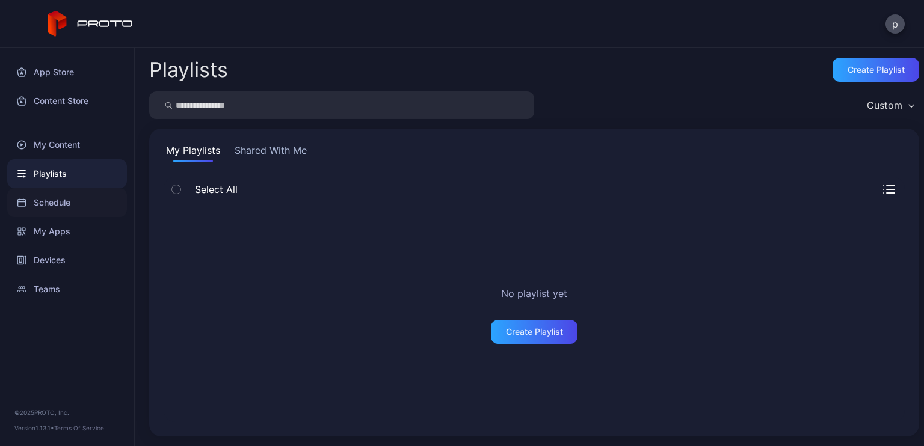
click at [71, 211] on div "Schedule" at bounding box center [67, 202] width 120 height 29
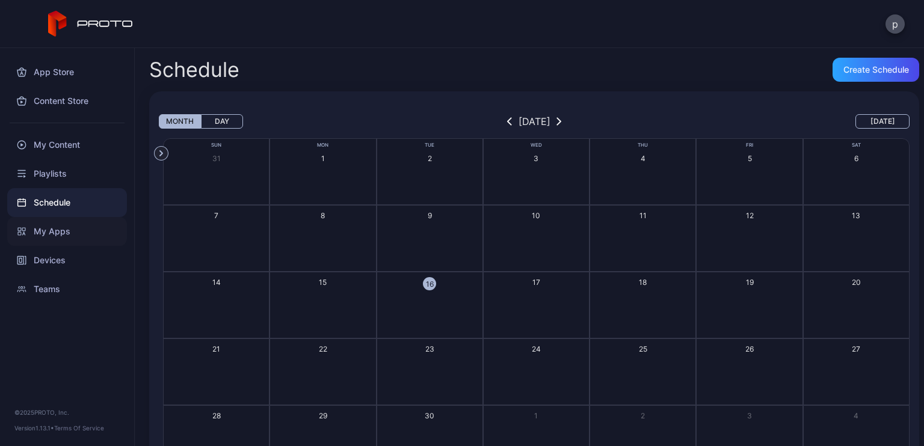
click at [65, 226] on div "My Apps" at bounding box center [67, 231] width 120 height 29
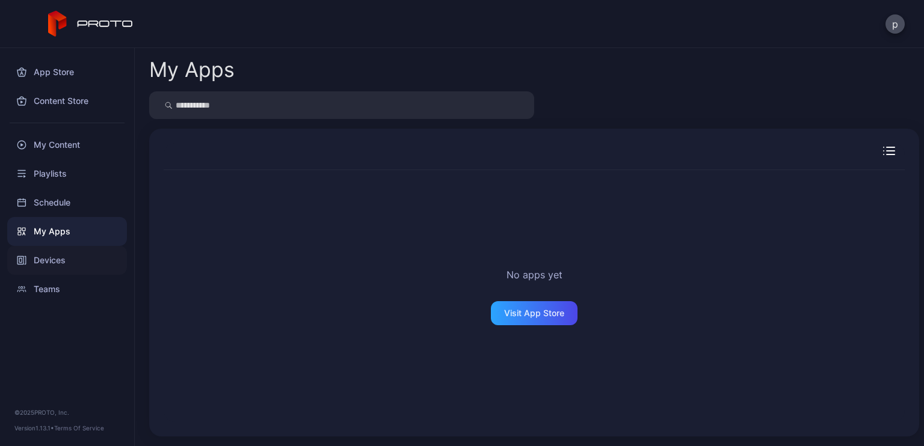
click at [58, 252] on div "Devices" at bounding box center [67, 260] width 120 height 29
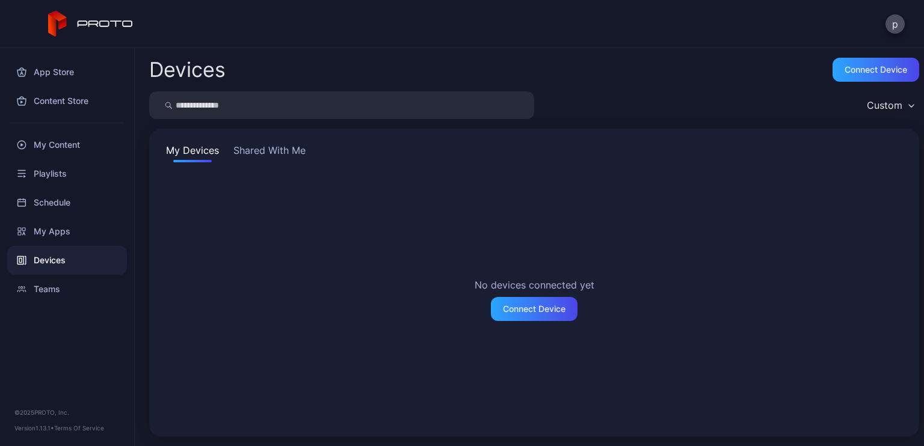
click at [260, 153] on button "Shared With Me" at bounding box center [269, 152] width 77 height 19
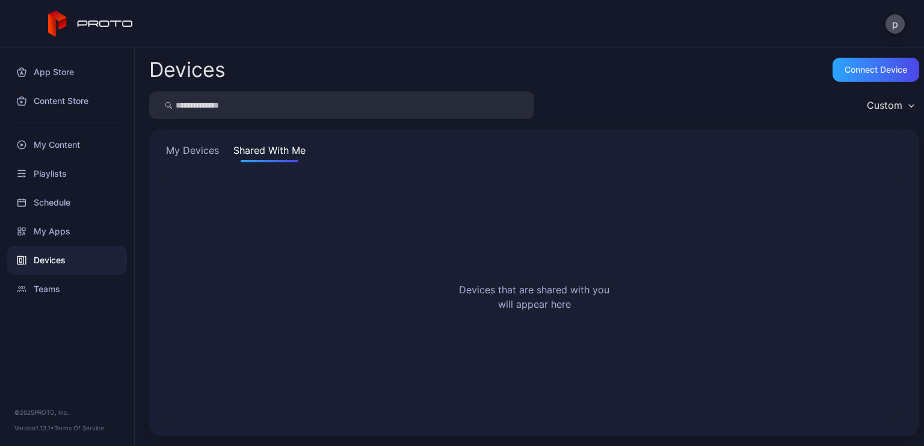
click at [195, 149] on button "My Devices" at bounding box center [193, 152] width 58 height 19
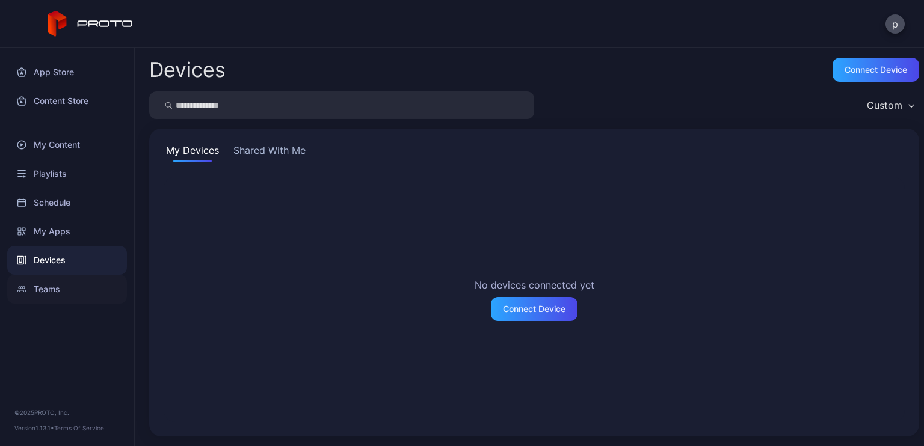
click at [58, 291] on div "Teams" at bounding box center [67, 289] width 120 height 29
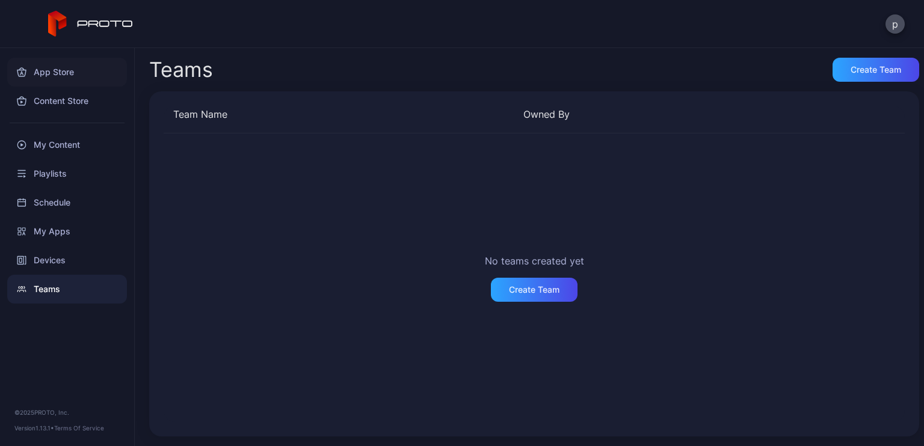
click at [57, 65] on div "App Store" at bounding box center [67, 72] width 120 height 29
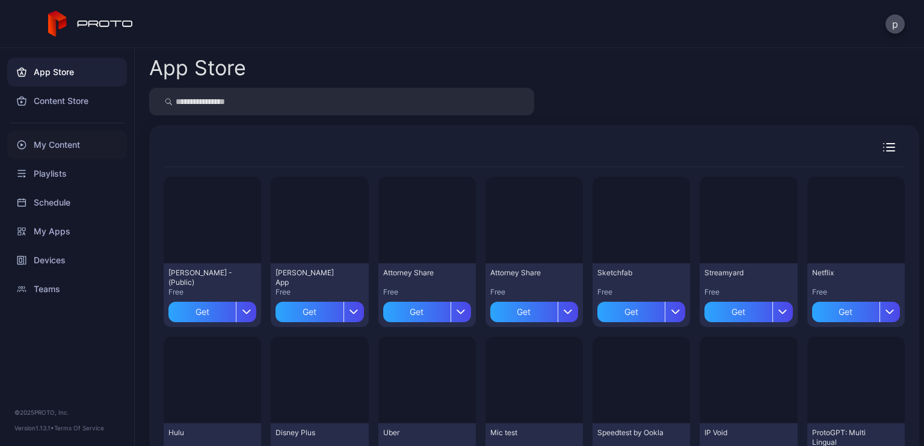
click at [51, 149] on div "My Content" at bounding box center [67, 145] width 120 height 29
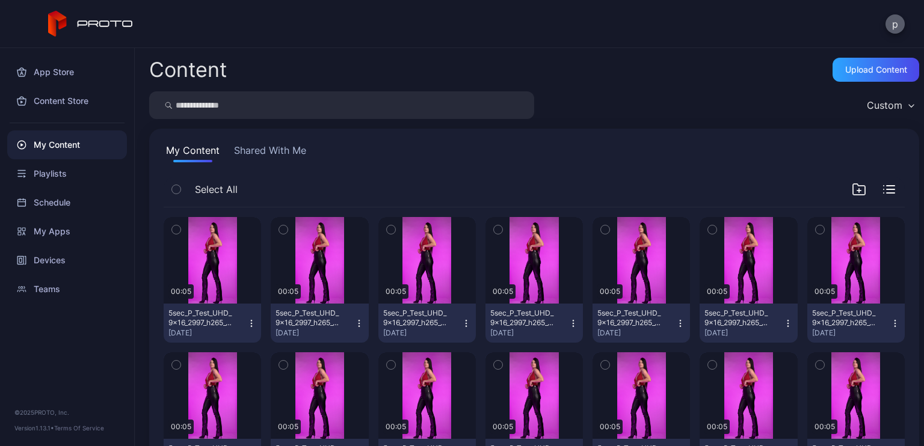
click at [897, 20] on button "p" at bounding box center [894, 23] width 19 height 19
